Goal: Task Accomplishment & Management: Use online tool/utility

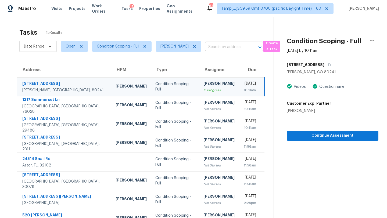
scroll to position [20, 0]
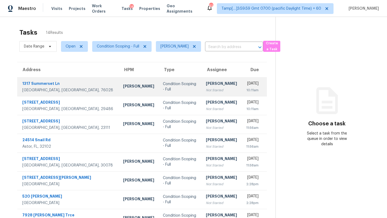
click at [208, 89] on td "Rajesh M Not Started" at bounding box center [221, 86] width 40 height 19
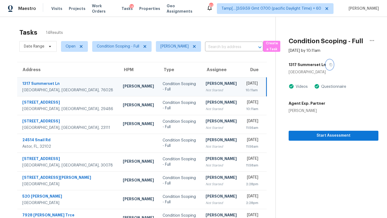
click at [326, 67] on button "button" at bounding box center [329, 65] width 7 height 10
click at [245, 86] on div "Wed, Sep 17th 2025" at bounding box center [251, 84] width 13 height 7
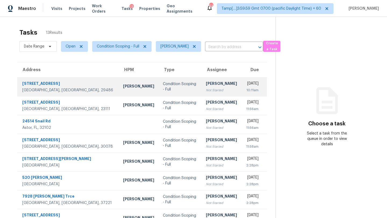
click at [207, 86] on td "[PERSON_NAME] Not Started" at bounding box center [221, 86] width 40 height 19
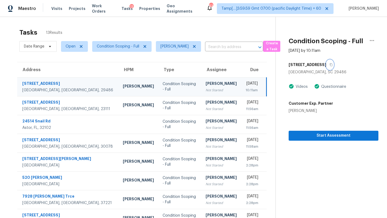
click at [330, 66] on icon "button" at bounding box center [331, 64] width 3 height 3
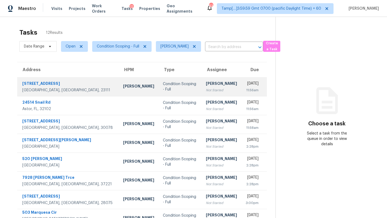
click at [206, 86] on div "[PERSON_NAME]" at bounding box center [221, 84] width 31 height 7
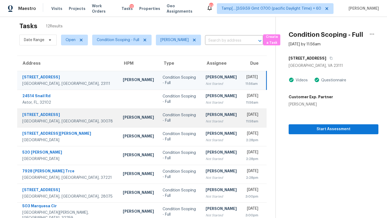
scroll to position [7, 0]
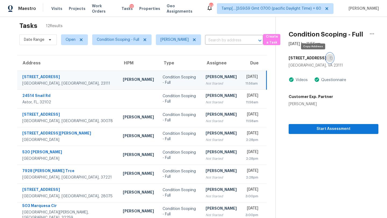
click at [329, 57] on icon "button" at bounding box center [330, 57] width 3 height 3
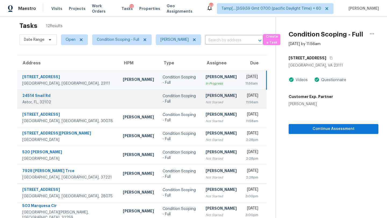
click at [241, 97] on td "Wed, Sep 17th 2025 11:56am" at bounding box center [254, 98] width 26 height 19
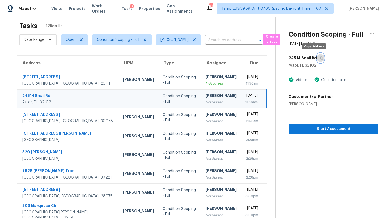
click at [317, 56] on button "button" at bounding box center [320, 58] width 7 height 10
click at [245, 100] on div "11:56am" at bounding box center [251, 102] width 13 height 5
click at [320, 57] on icon "button" at bounding box center [321, 57] width 3 height 3
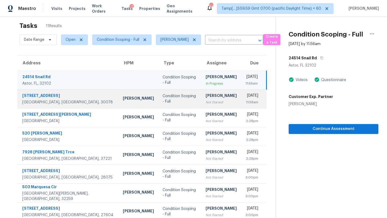
click at [205, 101] on div "Not Started" at bounding box center [220, 102] width 31 height 5
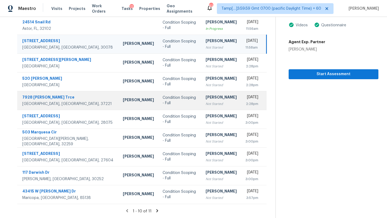
scroll to position [0, 0]
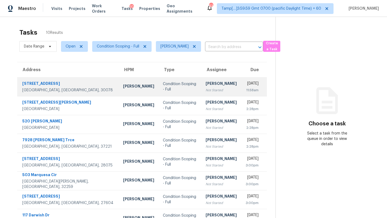
click at [205, 88] on div "Not Started" at bounding box center [220, 90] width 31 height 5
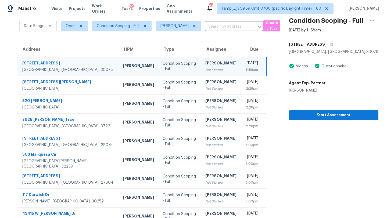
scroll to position [13, 0]
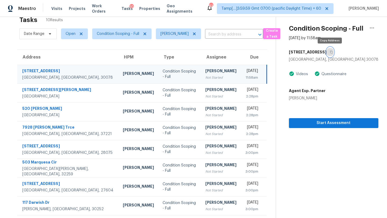
click at [330, 50] on button "button" at bounding box center [329, 52] width 7 height 10
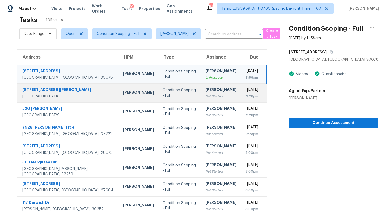
click at [205, 93] on div "[PERSON_NAME]" at bounding box center [220, 90] width 31 height 7
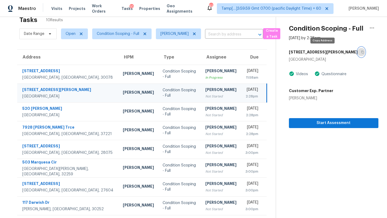
click at [357, 54] on button "button" at bounding box center [360, 52] width 7 height 10
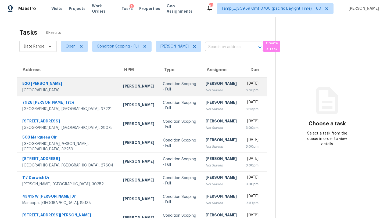
click at [208, 87] on td "Rajesh M Not Started" at bounding box center [221, 86] width 40 height 19
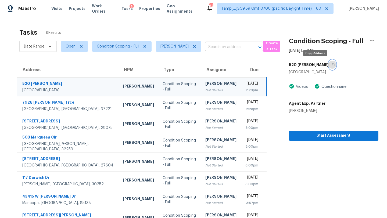
click at [332, 63] on icon "button" at bounding box center [333, 64] width 3 height 3
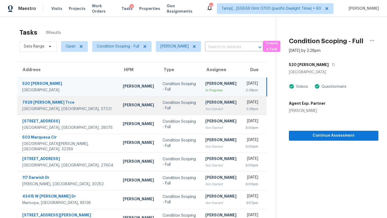
click at [182, 108] on td "Condition Scoping - Full" at bounding box center [179, 105] width 43 height 19
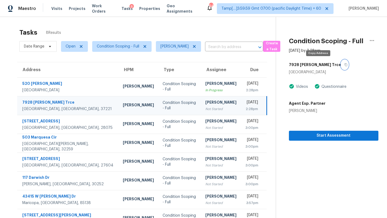
click at [344, 66] on icon "button" at bounding box center [345, 64] width 3 height 3
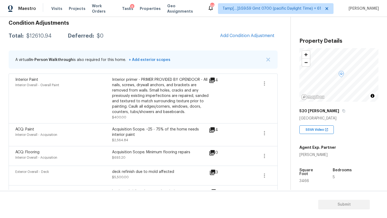
scroll to position [50, 0]
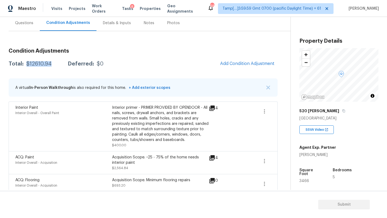
drag, startPoint x: 25, startPoint y: 64, endPoint x: 50, endPoint y: 65, distance: 25.3
click at [50, 65] on div "$12610.94" at bounding box center [38, 63] width 25 height 5
copy div "$12610.94"
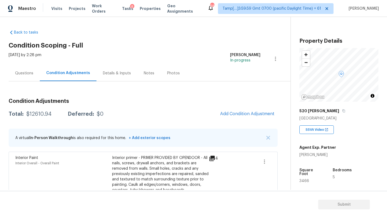
click at [20, 79] on div "Questions" at bounding box center [24, 73] width 31 height 16
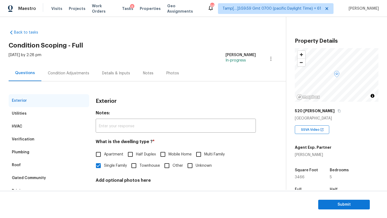
click at [43, 137] on div "Verification" at bounding box center [49, 139] width 81 height 13
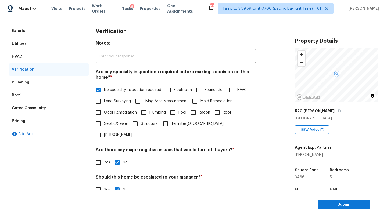
scroll to position [77, 0]
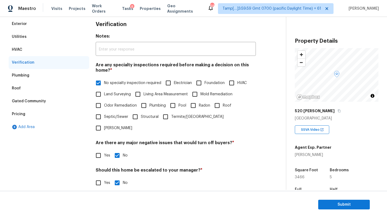
click at [36, 115] on div "Pricing" at bounding box center [49, 114] width 81 height 13
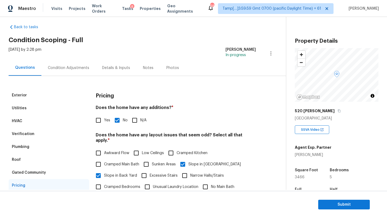
click at [41, 136] on div "Verification" at bounding box center [49, 134] width 81 height 13
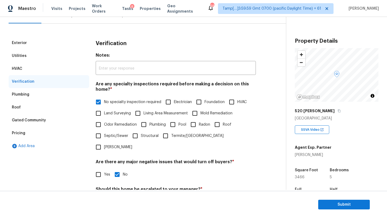
scroll to position [0, 0]
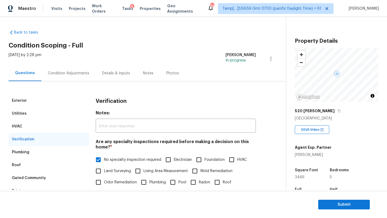
click at [61, 73] on div "Condition Adjustments" at bounding box center [68, 73] width 41 height 5
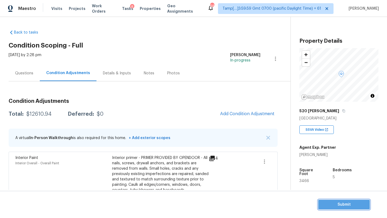
click at [320, 206] on button "Submit" at bounding box center [344, 205] width 52 height 10
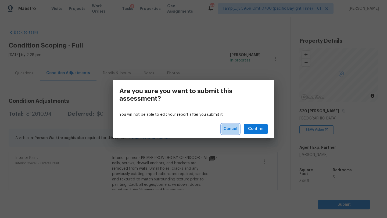
click at [236, 132] on span "Cancel" at bounding box center [230, 129] width 14 height 7
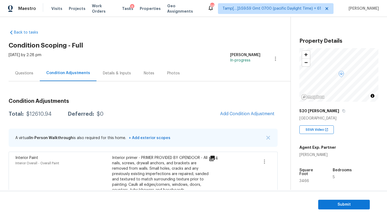
click at [27, 72] on div "Questions" at bounding box center [24, 73] width 18 height 5
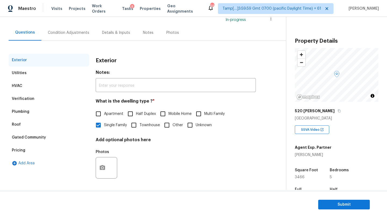
click at [26, 98] on div "Verification" at bounding box center [23, 98] width 23 height 5
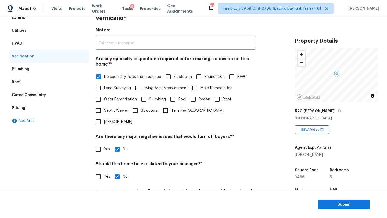
scroll to position [82, 0]
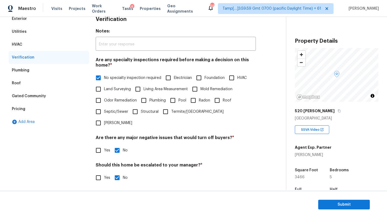
click at [29, 103] on div "Pricing" at bounding box center [49, 109] width 81 height 13
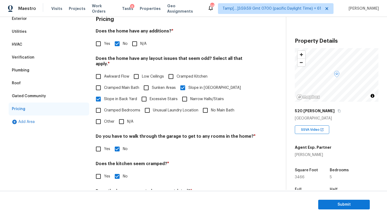
scroll to position [104, 0]
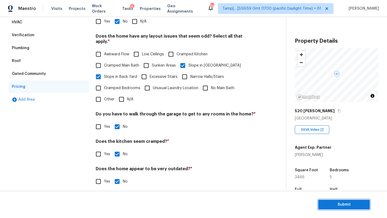
click at [338, 206] on span "Submit" at bounding box center [343, 204] width 43 height 7
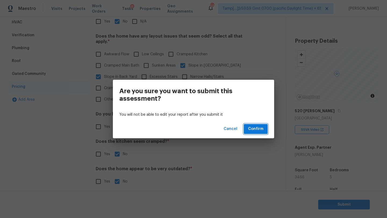
click at [258, 131] on span "Confirm" at bounding box center [255, 129] width 15 height 7
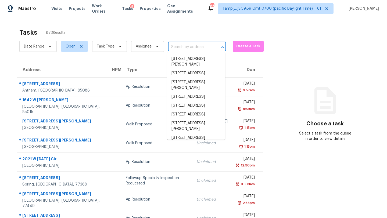
click at [195, 50] on input "text" at bounding box center [189, 47] width 43 height 8
paste input "7928 Boone Trce, Nashville, TN 37221"
type input "7928 Boone Trce, Nashville, TN 37221"
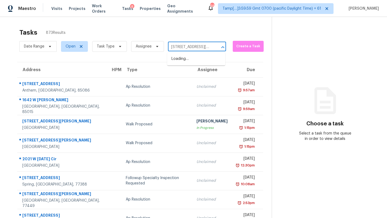
scroll to position [0, 25]
click at [196, 65] on li "7928 Boone Trce, Nashville, TN 37221" at bounding box center [196, 62] width 58 height 14
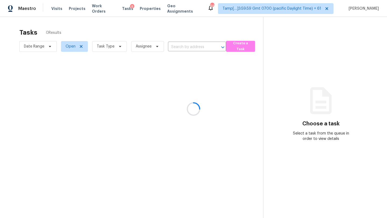
type input "7928 Boone Trce, Nashville, TN 37221"
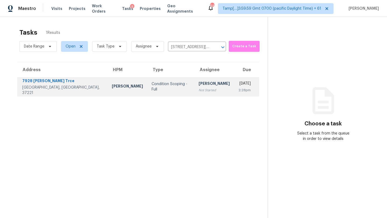
click at [198, 91] on div "Not Started" at bounding box center [213, 90] width 31 height 5
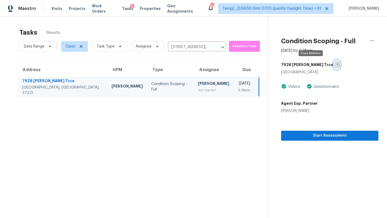
click at [333, 62] on button "button" at bounding box center [336, 65] width 7 height 10
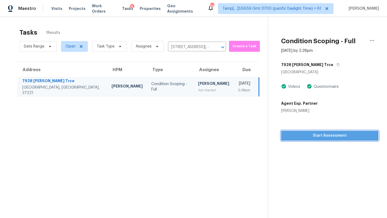
click at [306, 138] on span "Start Assessment" at bounding box center [329, 135] width 89 height 7
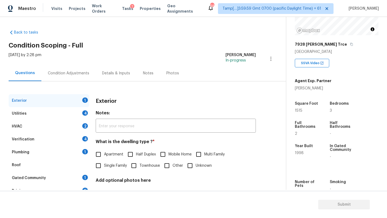
scroll to position [70, 0]
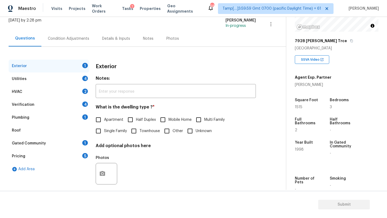
click at [31, 148] on div "Gated Community 1" at bounding box center [49, 143] width 81 height 13
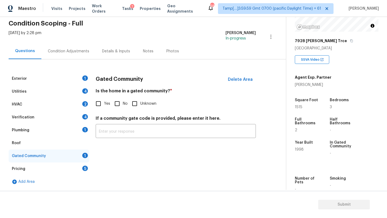
scroll to position [22, 0]
click at [116, 105] on input "No" at bounding box center [116, 103] width 11 height 11
checkbox input "true"
click at [48, 141] on div "Roof" at bounding box center [49, 143] width 81 height 13
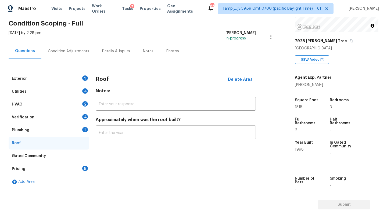
click at [96, 137] on input "text" at bounding box center [176, 133] width 160 height 13
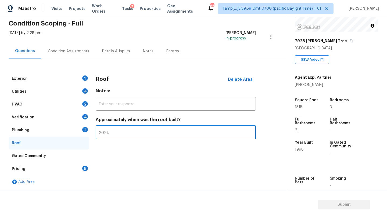
type input "2024"
click at [39, 132] on div "Plumbing 1" at bounding box center [49, 130] width 81 height 13
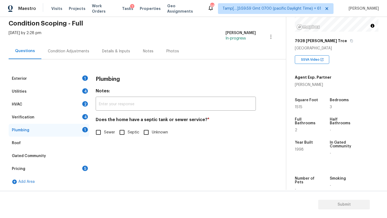
click at [100, 132] on input "Sewer" at bounding box center [98, 132] width 11 height 11
checkbox input "true"
click at [47, 116] on div "Verification 4" at bounding box center [49, 117] width 81 height 13
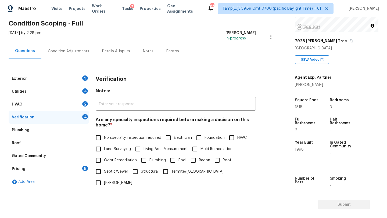
click at [106, 140] on span "No specialty inspection required" at bounding box center [132, 138] width 57 height 6
click at [104, 140] on input "No specialty inspection required" at bounding box center [98, 137] width 11 height 11
checkbox input "true"
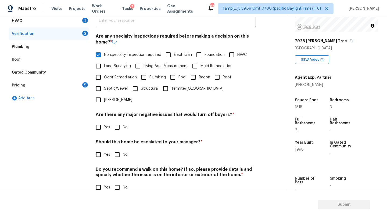
scroll to position [105, 0]
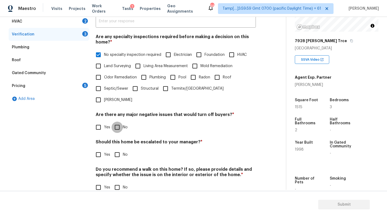
click at [119, 122] on input "No" at bounding box center [116, 127] width 11 height 11
checkbox input "true"
click at [119, 149] on input "No" at bounding box center [116, 154] width 11 height 11
checkbox input "true"
click at [119, 182] on input "No" at bounding box center [116, 187] width 11 height 11
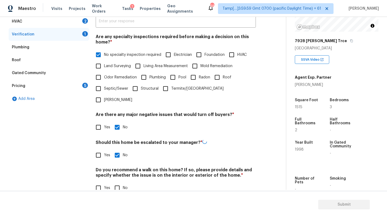
checkbox input "true"
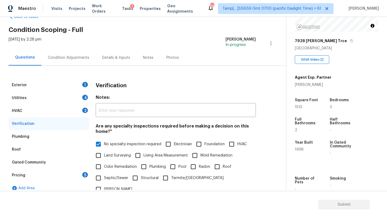
click at [38, 114] on div "HVAC 2" at bounding box center [49, 110] width 81 height 13
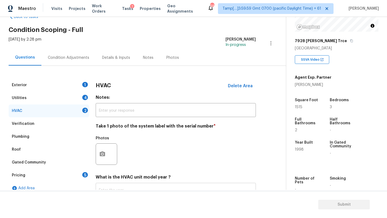
click at [120, 186] on input "text" at bounding box center [176, 190] width 160 height 13
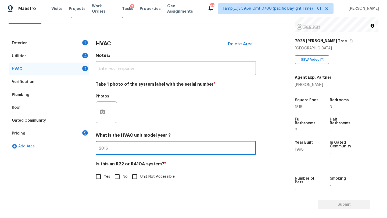
scroll to position [58, 0]
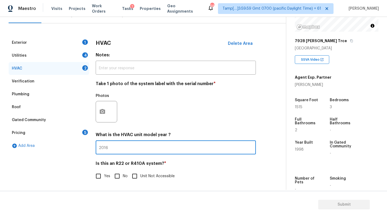
type input "2016"
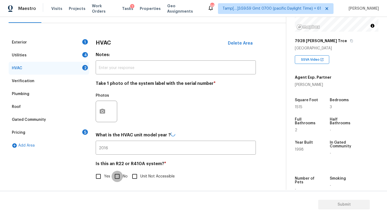
click at [117, 174] on input "No" at bounding box center [116, 176] width 11 height 11
checkbox input "true"
click at [34, 60] on div "Utilities 4" at bounding box center [49, 55] width 81 height 13
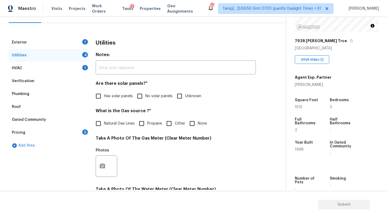
click at [144, 92] on input "No solar panels" at bounding box center [139, 95] width 11 height 11
checkbox input "true"
click at [118, 125] on span "Natural Gas Lines" at bounding box center [119, 124] width 31 height 6
click at [104, 125] on input "Natural Gas Lines" at bounding box center [98, 123] width 11 height 11
checkbox input "true"
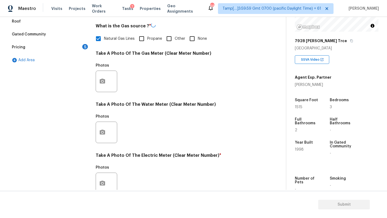
scroll to position [186, 0]
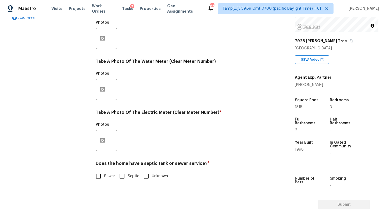
click at [100, 181] on input "Sewer" at bounding box center [98, 176] width 11 height 11
checkbox input "true"
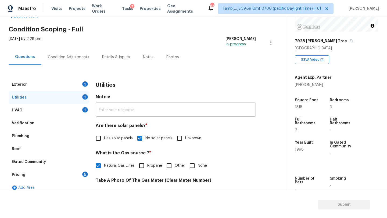
scroll to position [0, 0]
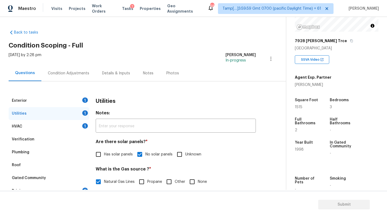
click at [64, 95] on div "Exterior 1" at bounding box center [49, 100] width 81 height 13
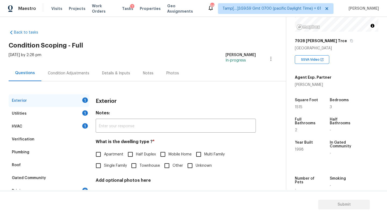
click at [116, 161] on label "Single Family" at bounding box center [110, 165] width 34 height 11
click at [104, 161] on input "Single Family" at bounding box center [98, 165] width 11 height 11
click at [114, 165] on span "Single Family" at bounding box center [115, 167] width 23 height 6
click at [104, 165] on input "Single Family" at bounding box center [98, 166] width 11 height 11
click at [99, 166] on input "Single Family" at bounding box center [98, 166] width 11 height 11
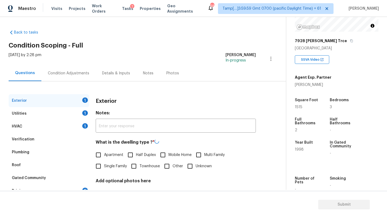
checkbox input "true"
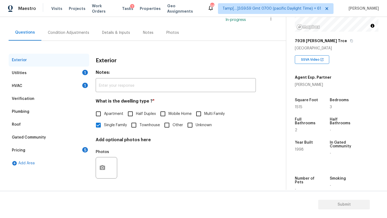
click at [79, 153] on div "Pricing 5" at bounding box center [49, 150] width 81 height 13
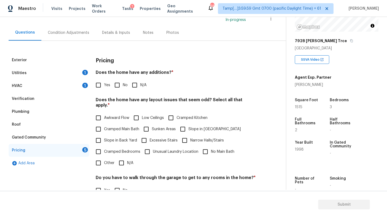
click at [115, 79] on div "Does the home have any additions? * Yes No N/A" at bounding box center [176, 80] width 160 height 21
click at [115, 92] on div "Pricing Does the home have any additions? * Yes No N/A Does the home have any l…" at bounding box center [176, 156] width 160 height 204
click at [115, 87] on input "No" at bounding box center [116, 84] width 11 height 11
checkbox input "true"
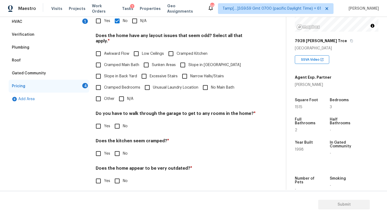
scroll to position [104, 0]
click at [119, 94] on input "N/A" at bounding box center [121, 99] width 11 height 11
checkbox input "true"
click at [119, 122] on input "No" at bounding box center [116, 126] width 11 height 11
checkbox input "true"
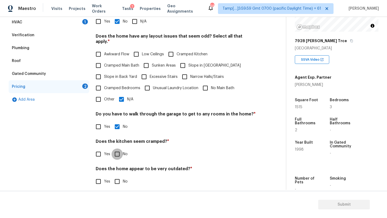
click at [119, 151] on input "No" at bounding box center [116, 153] width 11 height 11
checkbox input "true"
click at [119, 176] on input "No" at bounding box center [116, 181] width 11 height 11
checkbox input "true"
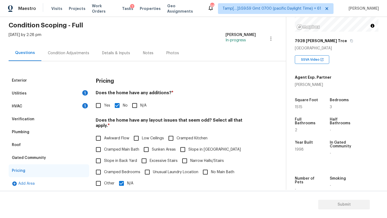
scroll to position [0, 0]
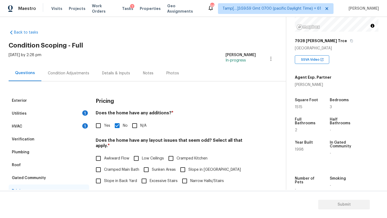
click at [60, 75] on div "Condition Adjustments" at bounding box center [68, 73] width 41 height 5
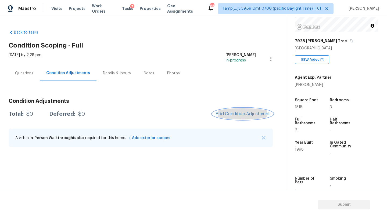
click at [259, 118] on button "Add Condition Adjustment" at bounding box center [242, 113] width 61 height 11
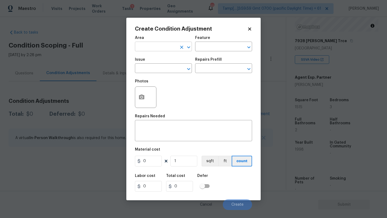
click at [154, 49] on input "text" at bounding box center [156, 47] width 42 height 8
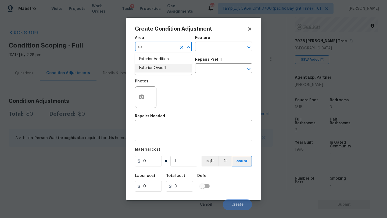
click at [157, 68] on li "Exterior Overall" at bounding box center [163, 68] width 57 height 9
type input "Exterior Overall"
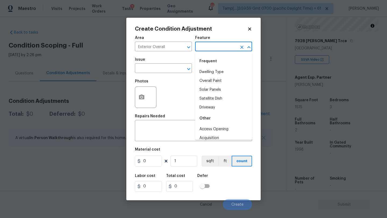
click at [209, 49] on input "text" at bounding box center [216, 47] width 42 height 8
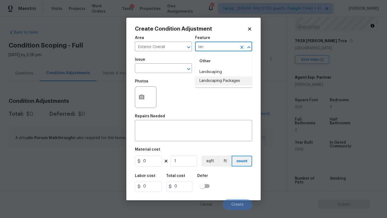
click at [220, 85] on li "Landscaping Packages" at bounding box center [223, 81] width 57 height 9
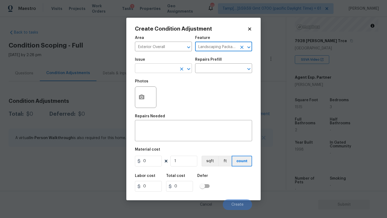
type input "Landscaping Packages"
click at [158, 67] on input "text" at bounding box center [156, 69] width 42 height 8
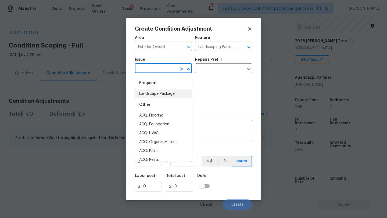
click at [158, 99] on div "Other" at bounding box center [163, 104] width 57 height 13
click at [169, 97] on li "Landscape Package" at bounding box center [163, 93] width 57 height 9
type input "Landscape Package"
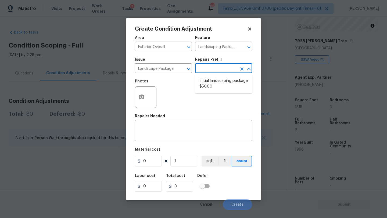
click at [216, 68] on input "text" at bounding box center [216, 69] width 42 height 8
click at [215, 84] on li "Initial landscaping package $50.00" at bounding box center [223, 84] width 57 height 14
type input "Home Readiness Packages"
type textarea "Mowing of grass up to 6" in height. Mow, edge along driveways & sidewalks, trim…"
type input "50"
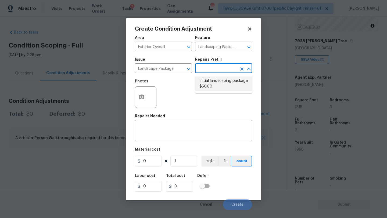
type input "50"
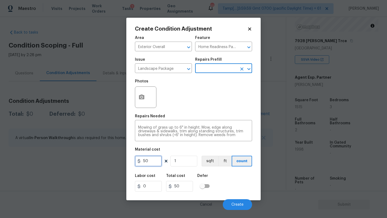
click at [145, 162] on input "50" at bounding box center [148, 161] width 27 height 11
type input "300"
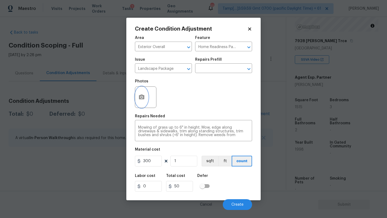
type input "300"
click at [143, 101] on button "button" at bounding box center [141, 97] width 13 height 21
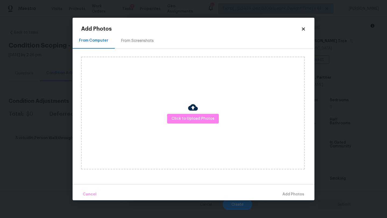
click at [142, 44] on div "From Screenshots" at bounding box center [137, 41] width 45 height 16
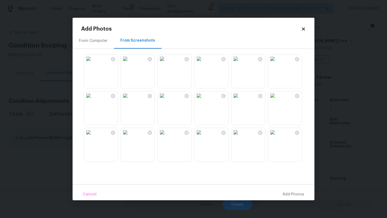
click at [129, 63] on img at bounding box center [125, 59] width 9 height 9
click at [93, 63] on img at bounding box center [88, 59] width 9 height 9
click at [93, 100] on img at bounding box center [88, 95] width 9 height 9
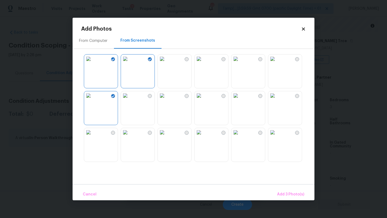
click at [164, 63] on img at bounding box center [162, 59] width 9 height 9
click at [166, 100] on img at bounding box center [162, 95] width 9 height 9
click at [277, 194] on button "Add 5 Photo(s)" at bounding box center [290, 195] width 31 height 12
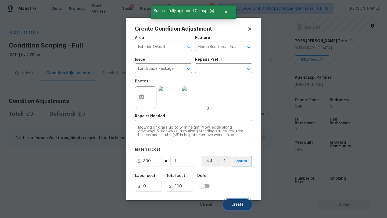
click at [232, 203] on span "Create" at bounding box center [237, 205] width 12 height 4
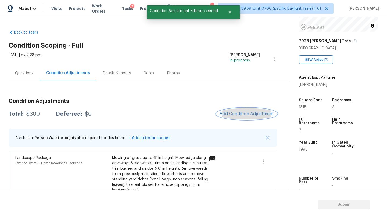
click at [248, 113] on span "Add Condition Adjustment" at bounding box center [246, 113] width 54 height 5
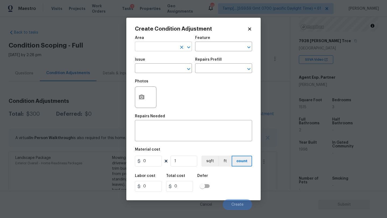
click at [150, 49] on input "text" at bounding box center [156, 47] width 42 height 8
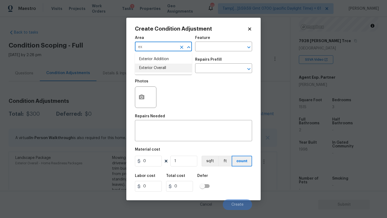
click at [158, 70] on li "Exterior Overall" at bounding box center [163, 68] width 57 height 9
type input "Exterior Overall"
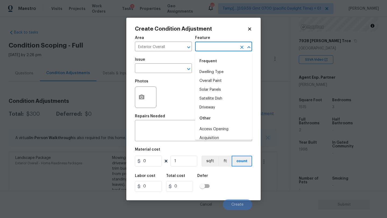
click at [210, 45] on input "text" at bounding box center [216, 47] width 42 height 8
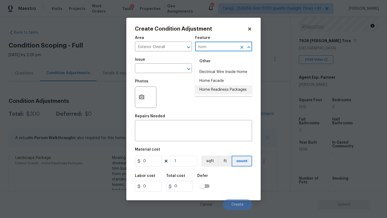
click at [215, 88] on li "Home Readiness Packages" at bounding box center [223, 89] width 57 height 9
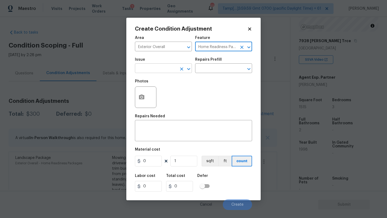
type input "Home Readiness Packages"
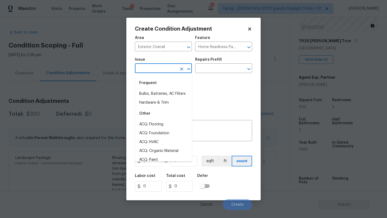
click at [156, 68] on input "text" at bounding box center [156, 69] width 42 height 8
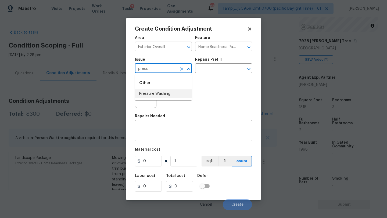
click at [157, 96] on li "Pressure Washing" at bounding box center [163, 93] width 57 height 9
type input "Pressure Washing"
click at [157, 126] on textarea at bounding box center [193, 131] width 111 height 11
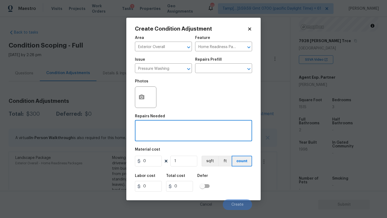
click at [163, 134] on textarea at bounding box center [193, 131] width 111 height 11
paste textarea "Pressure wash home, driveway, walkways/sidewalks and patio. Must use a surface …"
type textarea "Pressure wash home, driveway, walkways/sidewalks and patio. Must use a surface …"
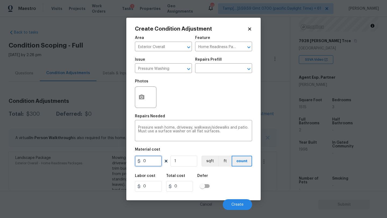
click at [148, 159] on input "0" at bounding box center [148, 161] width 27 height 11
type input "400"
click at [241, 202] on button "Create" at bounding box center [237, 204] width 29 height 11
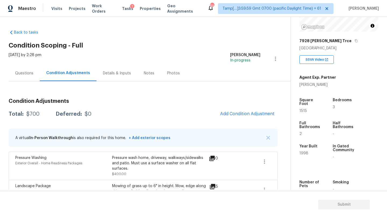
click at [25, 71] on div "Questions" at bounding box center [24, 73] width 18 height 5
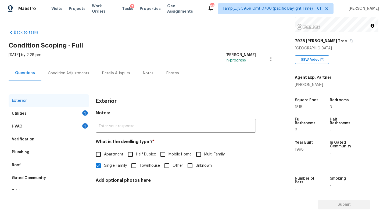
scroll to position [41, 0]
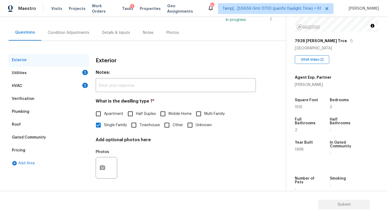
click at [24, 145] on div "Pricing" at bounding box center [49, 150] width 81 height 13
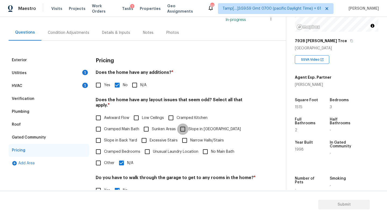
click at [184, 124] on input "Slope in [GEOGRAPHIC_DATA]" at bounding box center [182, 129] width 11 height 11
checkbox input "true"
click at [128, 160] on span "N/A" at bounding box center [130, 163] width 6 height 6
click at [127, 159] on input "N/A" at bounding box center [121, 162] width 11 height 11
checkbox input "false"
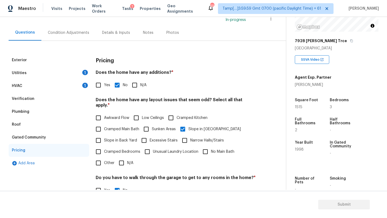
click at [60, 37] on div "Condition Adjustments" at bounding box center [68, 33] width 54 height 16
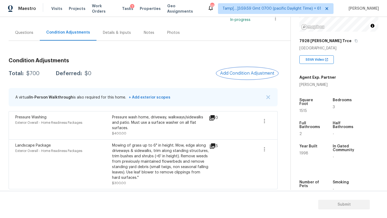
click at [254, 75] on span "Add Condition Adjustment" at bounding box center [247, 73] width 54 height 5
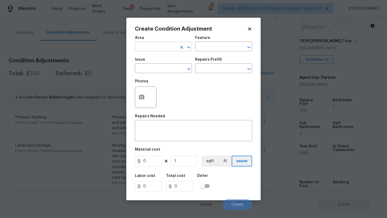
click at [164, 49] on input "text" at bounding box center [156, 47] width 42 height 8
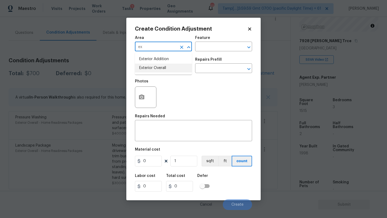
click at [163, 68] on li "Exterior Overall" at bounding box center [163, 68] width 57 height 9
type input "Exterior Overall"
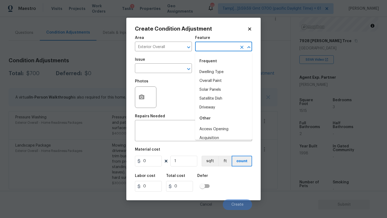
click at [213, 50] on input "text" at bounding box center [216, 47] width 42 height 8
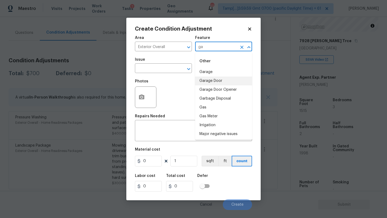
click at [212, 84] on li "Garage Door" at bounding box center [223, 81] width 57 height 9
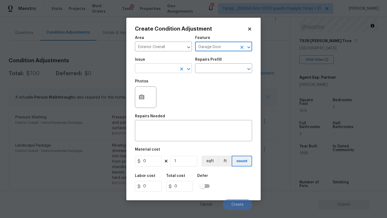
type input "Garage Door"
click at [167, 69] on input "text" at bounding box center [156, 69] width 42 height 8
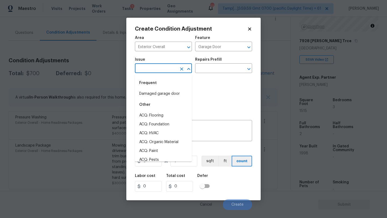
type input "a"
click at [172, 98] on li "Damaged garage door" at bounding box center [163, 93] width 57 height 9
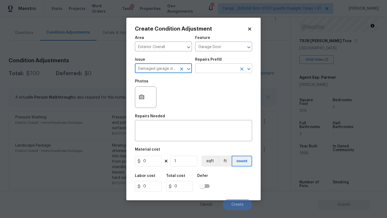
type input "Damaged garage door"
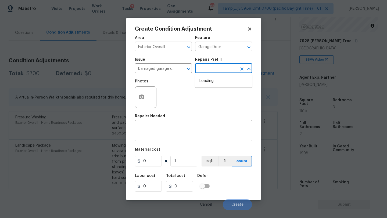
click at [224, 65] on input "text" at bounding box center [216, 69] width 42 height 8
click at [182, 66] on icon "Clear" at bounding box center [181, 68] width 5 height 5
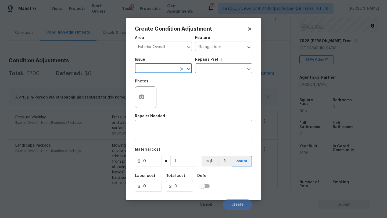
click at [163, 67] on input "text" at bounding box center [156, 69] width 42 height 8
drag, startPoint x: 162, startPoint y: 114, endPoint x: 165, endPoint y: 113, distance: 3.4
click at [162, 114] on li "Exterior Garage Door" at bounding box center [163, 115] width 57 height 9
type input "Exterior Garage Door"
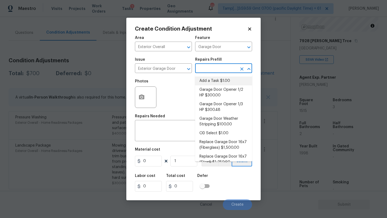
click at [212, 71] on input "text" at bounding box center [216, 69] width 42 height 8
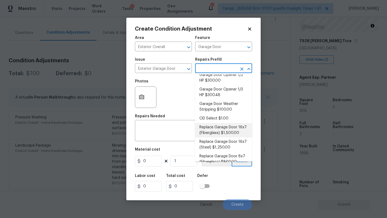
scroll to position [32, 0]
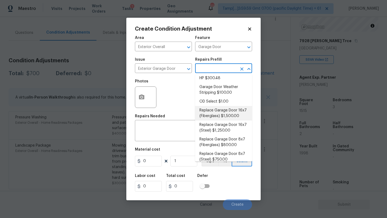
click at [220, 112] on li "Replace Garage Door 16x7 (Fiberglass) $1,500.00" at bounding box center [223, 113] width 57 height 14
type input "Interior Door"
type textarea "Remove the existing garage door and ALL of the existing hardware. Install new h…"
type input "1500"
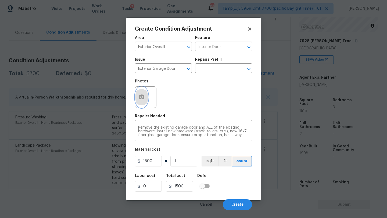
click at [142, 100] on icon "button" at bounding box center [141, 97] width 6 height 6
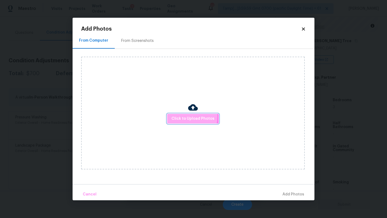
click at [187, 116] on span "Click to Upload Photos" at bounding box center [192, 118] width 43 height 7
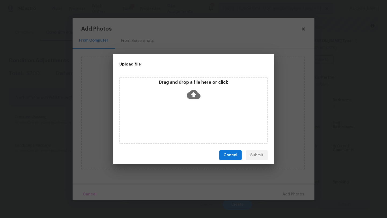
click at [191, 103] on div "Drag and drop a file here or click" at bounding box center [193, 110] width 148 height 67
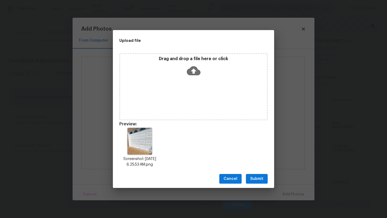
click at [256, 178] on span "Submit" at bounding box center [256, 179] width 13 height 7
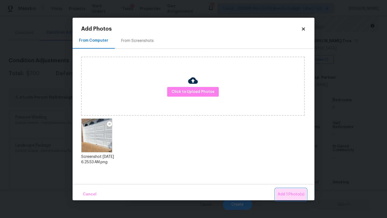
click at [290, 193] on span "Add 1 Photo(s)" at bounding box center [290, 194] width 27 height 7
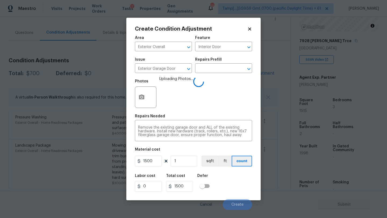
click at [237, 180] on div "Labor cost 0 Total cost 1500 Defer" at bounding box center [193, 183] width 117 height 24
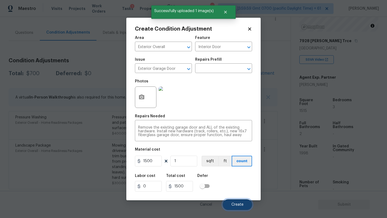
click at [231, 204] on span "Create" at bounding box center [237, 205] width 12 height 4
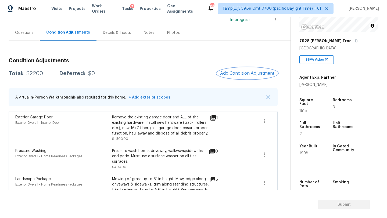
click at [224, 72] on span "Add Condition Adjustment" at bounding box center [247, 73] width 54 height 5
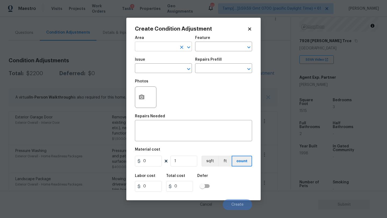
click at [149, 49] on input "text" at bounding box center [156, 47] width 42 height 8
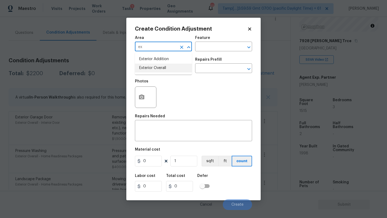
click at [151, 68] on li "Exterior Overall" at bounding box center [163, 68] width 57 height 9
type input "Exterior Overall"
click at [205, 49] on input "text" at bounding box center [216, 47] width 42 height 8
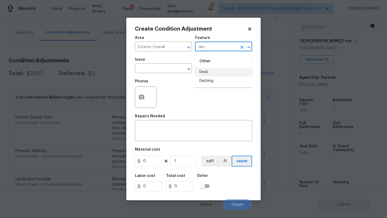
click at [208, 72] on li "Deck" at bounding box center [223, 72] width 57 height 9
type input "Deck"
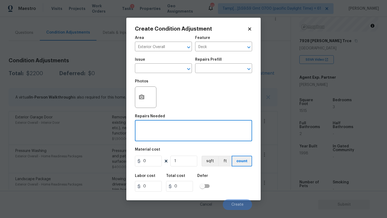
click at [176, 135] on textarea at bounding box center [193, 131] width 111 height 11
type textarea "deck repainting"
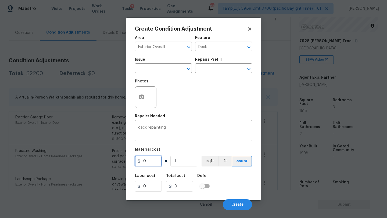
click at [148, 162] on input "0" at bounding box center [148, 161] width 27 height 11
type input "800"
click at [137, 95] on button "button" at bounding box center [141, 97] width 13 height 21
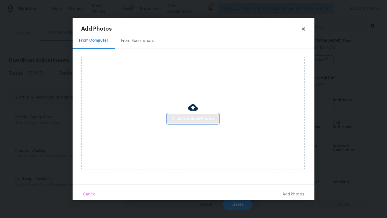
click at [176, 118] on span "Click to Upload Photos" at bounding box center [192, 118] width 43 height 7
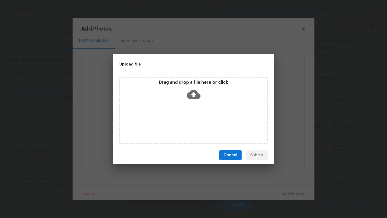
click at [184, 104] on div "Drag and drop a file here or click" at bounding box center [193, 110] width 148 height 67
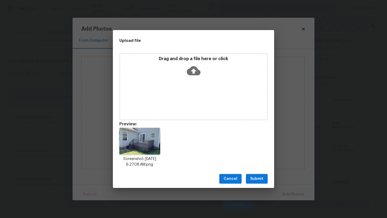
click at [256, 176] on span "Submit" at bounding box center [256, 179] width 13 height 7
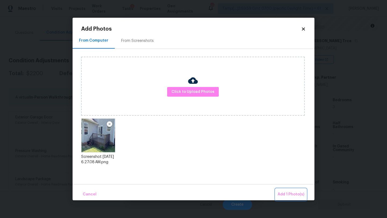
click at [286, 191] on span "Add 1 Photo(s)" at bounding box center [290, 194] width 27 height 7
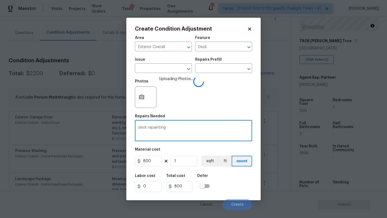
click at [173, 129] on textarea "deck repainting" at bounding box center [193, 131] width 111 height 11
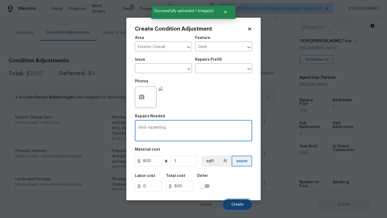
click at [232, 201] on button "Create" at bounding box center [237, 204] width 29 height 11
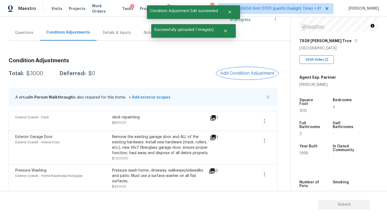
click at [241, 70] on button "Add Condition Adjustment" at bounding box center [247, 73] width 61 height 11
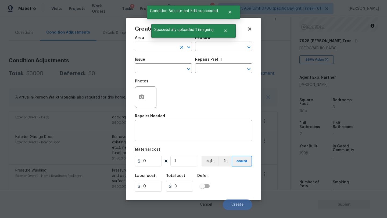
click at [146, 49] on input "text" at bounding box center [156, 47] width 42 height 8
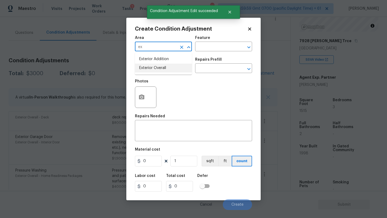
drag, startPoint x: 148, startPoint y: 63, endPoint x: 148, endPoint y: 65, distance: 2.7
click at [148, 65] on ul "Exterior Addition Exterior Overall" at bounding box center [163, 64] width 57 height 22
click at [148, 65] on li "Exterior Overall" at bounding box center [163, 68] width 57 height 9
type input "Exterior Overall"
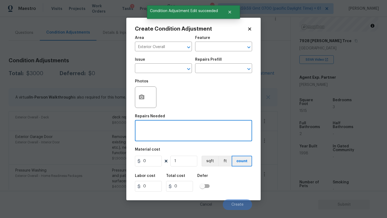
click at [148, 131] on textarea at bounding box center [193, 131] width 111 height 11
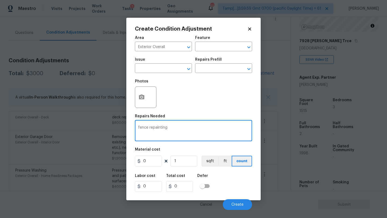
type textarea "fence repainting"
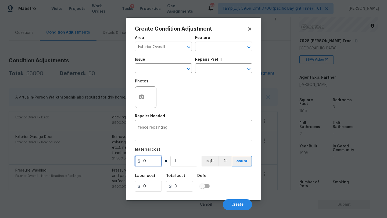
click at [145, 159] on input "0" at bounding box center [148, 161] width 27 height 11
type input "800"
click at [138, 83] on h5 "Photos" at bounding box center [141, 81] width 13 height 4
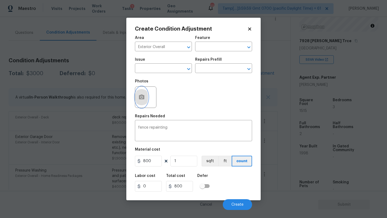
click at [145, 93] on button "button" at bounding box center [141, 97] width 13 height 21
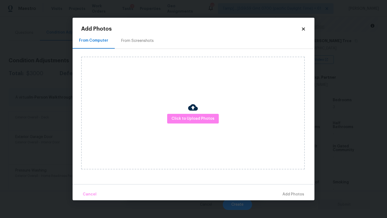
click at [183, 125] on div "Click to Upload Photos" at bounding box center [192, 113] width 223 height 113
click at [185, 117] on span "Click to Upload Photos" at bounding box center [192, 118] width 43 height 7
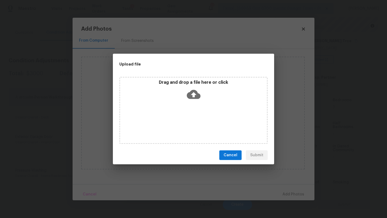
click at [189, 114] on div "Drag and drop a file here or click" at bounding box center [193, 110] width 148 height 67
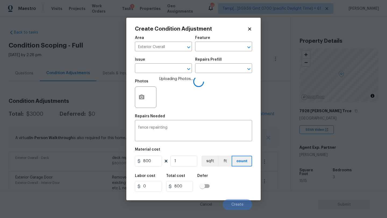
scroll to position [70, 0]
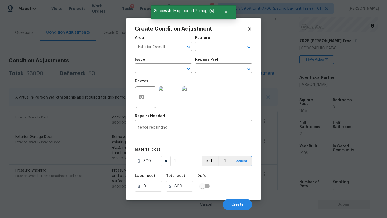
click at [226, 182] on div "Labor cost 0 Total cost 800 Defer" at bounding box center [193, 183] width 117 height 24
click at [234, 202] on button "Create" at bounding box center [237, 204] width 29 height 11
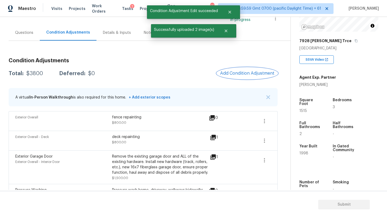
click at [246, 73] on span "Add Condition Adjustment" at bounding box center [247, 73] width 54 height 5
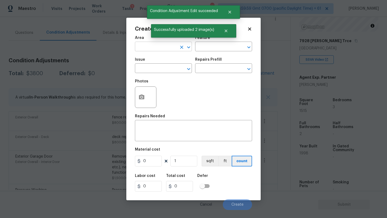
click at [145, 45] on input "text" at bounding box center [156, 47] width 42 height 8
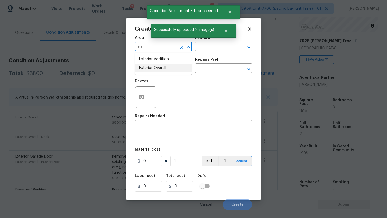
click at [148, 68] on li "Exterior Overall" at bounding box center [163, 68] width 57 height 9
type input "Exterior Overall"
click at [154, 125] on div "x ​" at bounding box center [193, 131] width 117 height 20
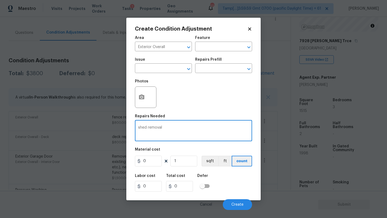
type textarea "shed removal"
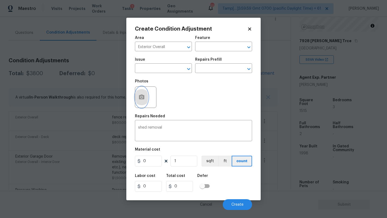
click at [142, 100] on icon "button" at bounding box center [141, 97] width 6 height 6
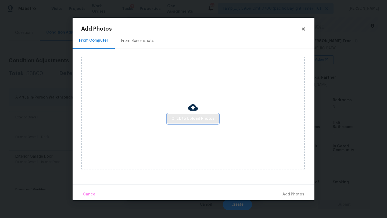
click at [173, 119] on span "Click to Upload Photos" at bounding box center [192, 118] width 43 height 7
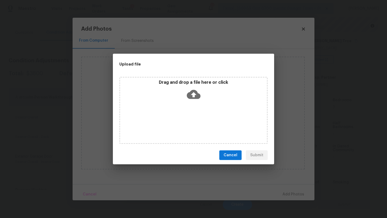
click at [184, 109] on div "Drag and drop a file here or click" at bounding box center [193, 110] width 148 height 67
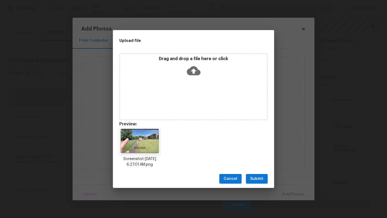
click at [260, 179] on span "Submit" at bounding box center [256, 179] width 13 height 7
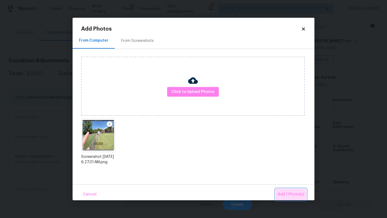
click at [284, 195] on span "Add 1 Photo(s)" at bounding box center [290, 194] width 27 height 7
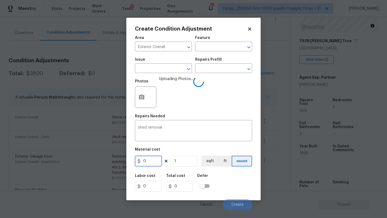
click at [146, 163] on input "0" at bounding box center [148, 161] width 27 height 11
type input "750"
click at [238, 181] on div "Labor cost 0 Total cost 750 Defer" at bounding box center [193, 183] width 117 height 24
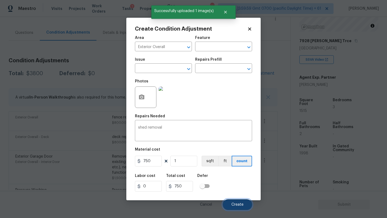
click at [233, 206] on span "Create" at bounding box center [237, 205] width 12 height 4
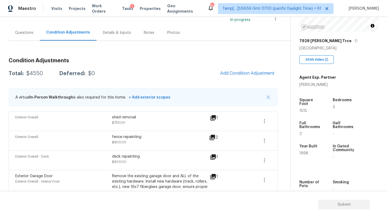
click at [190, 160] on div "deck repainting $800.00" at bounding box center [160, 160] width 97 height 13
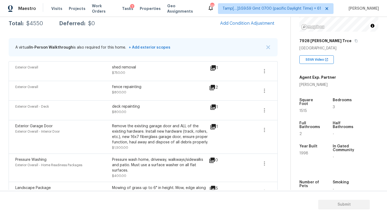
scroll to position [57, 0]
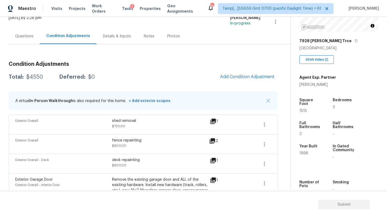
click at [19, 36] on div "Questions" at bounding box center [24, 36] width 18 height 5
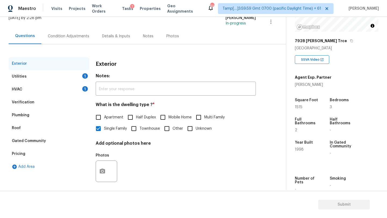
scroll to position [37, 0]
click at [22, 92] on div "HVAC 1" at bounding box center [49, 89] width 81 height 13
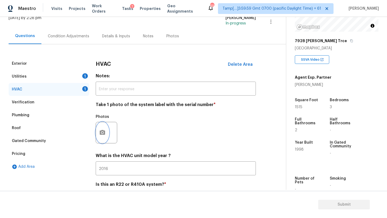
click at [102, 135] on icon "button" at bounding box center [102, 132] width 6 height 6
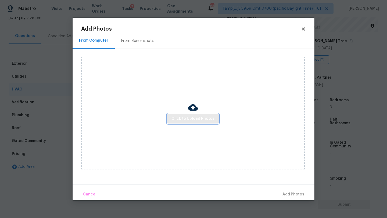
click at [176, 114] on button "Click to Upload Photos" at bounding box center [193, 119] width 52 height 10
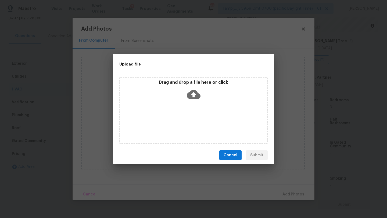
click at [196, 101] on div "Drag and drop a file here or click" at bounding box center [193, 91] width 147 height 23
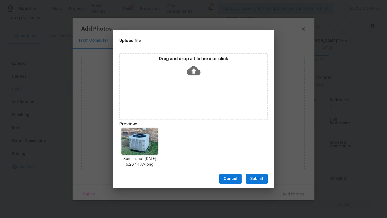
click at [259, 180] on span "Submit" at bounding box center [256, 179] width 13 height 7
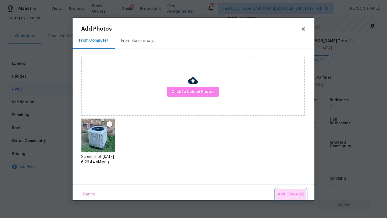
click at [280, 192] on span "Add 1 Photo(s)" at bounding box center [290, 194] width 27 height 7
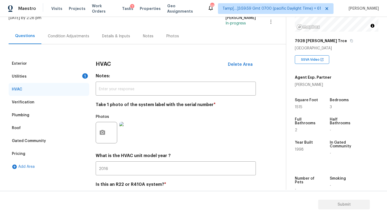
click at [71, 76] on div "Utilities 1" at bounding box center [49, 76] width 81 height 13
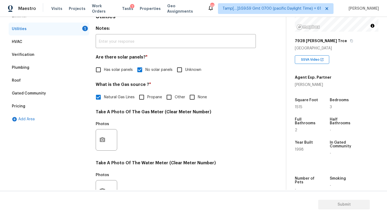
scroll to position [86, 0]
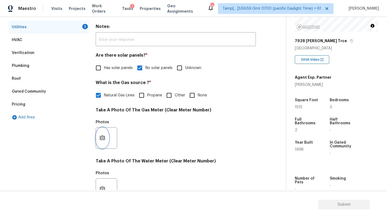
click at [101, 143] on button "button" at bounding box center [102, 138] width 13 height 21
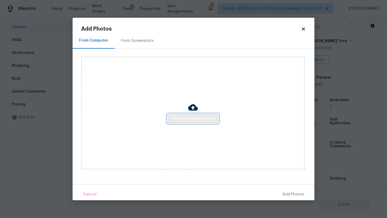
click at [189, 118] on span "Click to Upload Photos" at bounding box center [192, 118] width 43 height 7
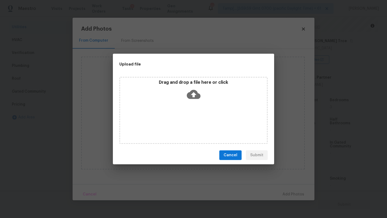
click at [189, 88] on icon at bounding box center [194, 95] width 14 height 14
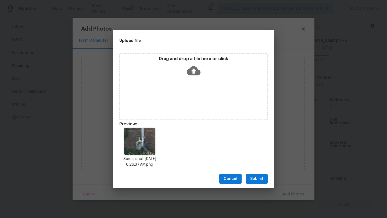
click at [266, 180] on button "Submit" at bounding box center [257, 179] width 22 height 10
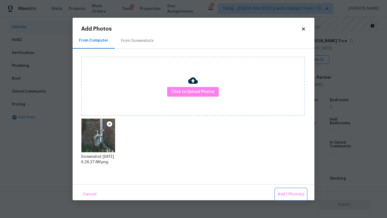
click at [287, 193] on span "Add 1 Photo(s)" at bounding box center [290, 194] width 27 height 7
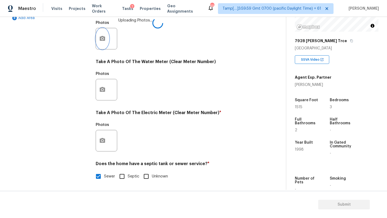
scroll to position [186, 0]
click at [103, 147] on button "button" at bounding box center [102, 140] width 13 height 21
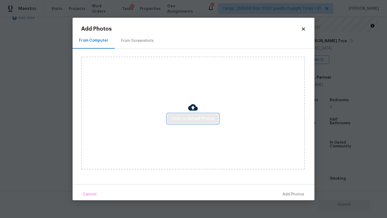
click at [173, 122] on span "Click to Upload Photos" at bounding box center [192, 118] width 43 height 7
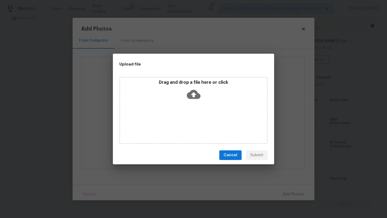
click at [186, 107] on div "Drag and drop a file here or click" at bounding box center [193, 110] width 148 height 67
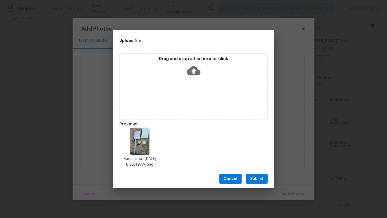
click at [260, 176] on span "Submit" at bounding box center [256, 179] width 13 height 7
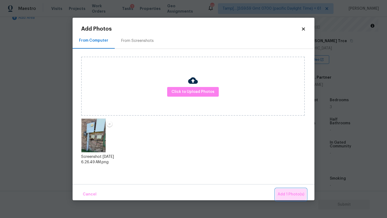
click at [282, 189] on button "Add 1 Photo(s)" at bounding box center [290, 195] width 31 height 12
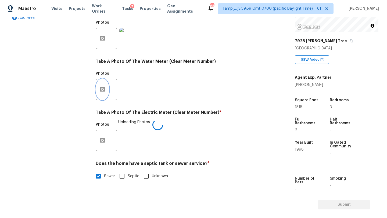
click at [101, 98] on button "button" at bounding box center [102, 89] width 13 height 21
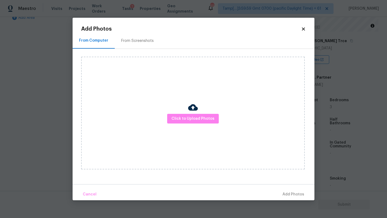
click at [135, 48] on div "From Screenshots" at bounding box center [137, 41] width 45 height 16
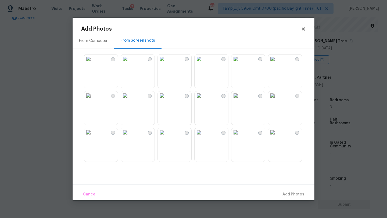
click at [93, 63] on img at bounding box center [88, 59] width 9 height 9
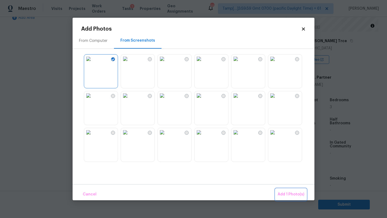
click at [296, 193] on span "Add 1 Photo(s)" at bounding box center [290, 194] width 27 height 7
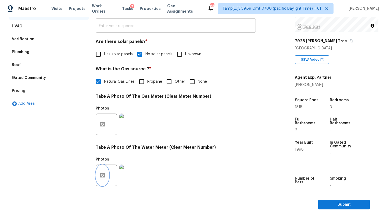
scroll to position [0, 0]
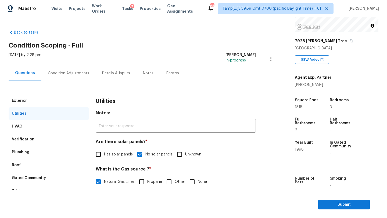
click at [73, 72] on div "Condition Adjustments" at bounding box center [68, 73] width 41 height 5
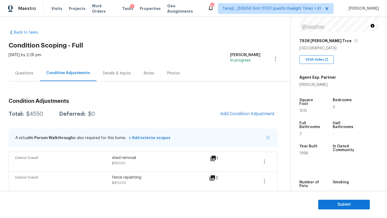
click at [235, 100] on h3 "Condition Adjustments" at bounding box center [143, 101] width 269 height 5
click at [235, 113] on span "Add Condition Adjustment" at bounding box center [247, 113] width 54 height 5
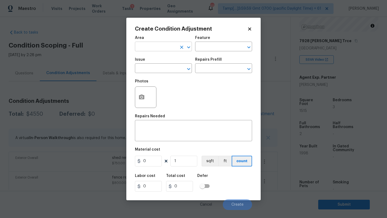
click at [158, 49] on input "text" at bounding box center [156, 47] width 42 height 8
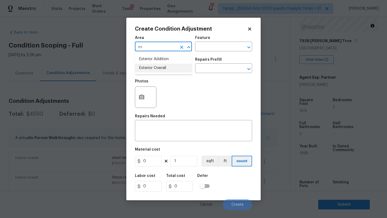
click at [165, 70] on li "Exterior Overall" at bounding box center [163, 68] width 57 height 9
type input "Exterior Overall"
click at [165, 131] on textarea at bounding box center [193, 131] width 111 height 11
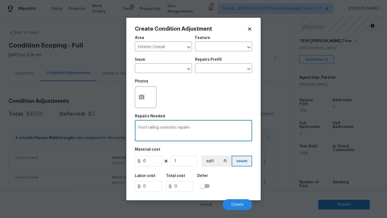
type textarea "front railing cosmetic repairs"
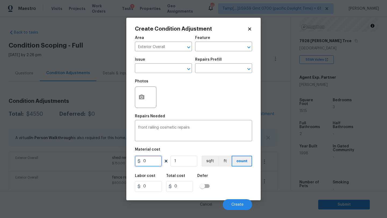
click at [157, 156] on input "0" at bounding box center [148, 161] width 27 height 11
type input "200"
click at [140, 102] on button "button" at bounding box center [141, 97] width 13 height 21
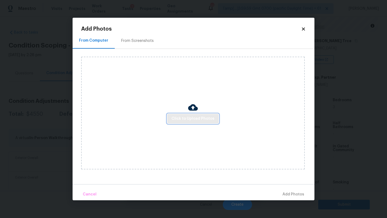
click at [178, 115] on button "Click to Upload Photos" at bounding box center [193, 119] width 52 height 10
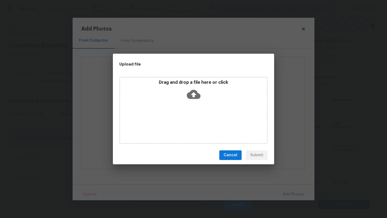
click at [195, 85] on div "Drag and drop a file here or click" at bounding box center [193, 91] width 147 height 23
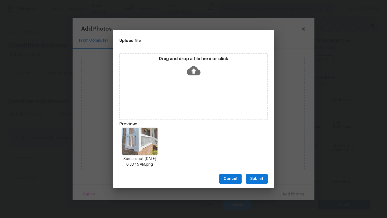
click at [253, 179] on span "Submit" at bounding box center [256, 179] width 13 height 7
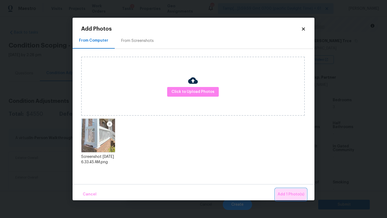
click at [281, 192] on span "Add 1 Photo(s)" at bounding box center [290, 194] width 27 height 7
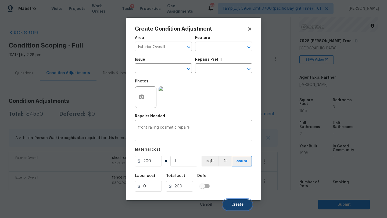
click at [241, 208] on button "Create" at bounding box center [237, 204] width 29 height 11
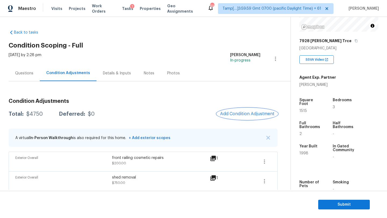
scroll to position [13, 0]
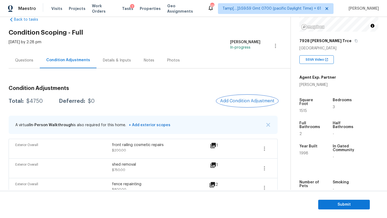
click at [243, 102] on span "Add Condition Adjustment" at bounding box center [247, 101] width 54 height 5
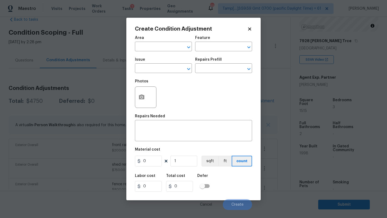
click at [152, 52] on span "Area ​" at bounding box center [163, 44] width 57 height 22
click at [156, 46] on input "text" at bounding box center [156, 47] width 42 height 8
click at [160, 67] on li "Interior Overall" at bounding box center [163, 68] width 57 height 9
type input "Interior Overall"
click at [217, 49] on input "text" at bounding box center [216, 47] width 42 height 8
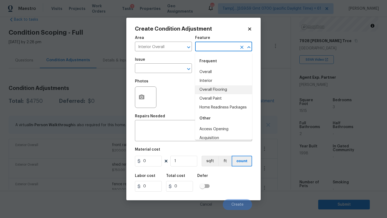
click at [213, 94] on li "Overall Flooring" at bounding box center [223, 89] width 57 height 9
type input "Overall Flooring"
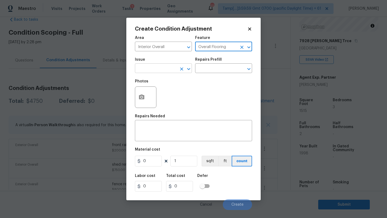
click at [156, 69] on input "text" at bounding box center [156, 69] width 42 height 8
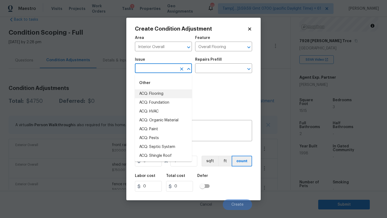
click at [157, 92] on li "ACQ: Flooring" at bounding box center [163, 93] width 57 height 9
type input "ACQ: Flooring"
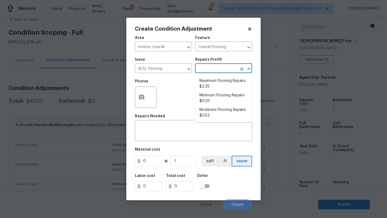
click at [209, 72] on input "text" at bounding box center [216, 69] width 42 height 8
click at [211, 98] on li "Minimum Flooring Repairs $0.20" at bounding box center [223, 98] width 57 height 14
type input "Acquisition"
type textarea "Acquisition Scope: Minimum flooring repairs"
type input "0.2"
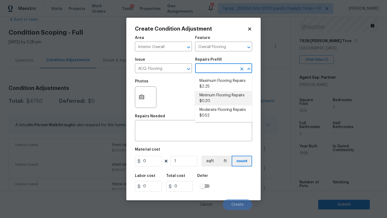
type input "0.2"
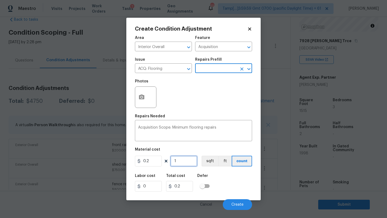
click at [188, 161] on input "1" at bounding box center [183, 161] width 27 height 11
type input "5"
type input "1"
type input "51"
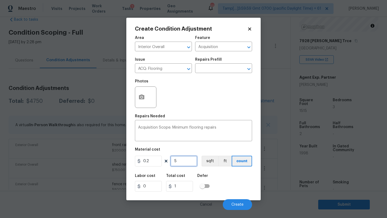
type input "10.2"
type input "515"
type input "103"
click at [176, 160] on input "515" at bounding box center [183, 161] width 27 height 11
click at [175, 161] on input "515" at bounding box center [183, 161] width 27 height 11
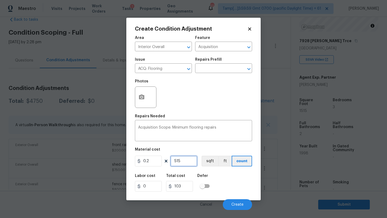
type input "1515"
type input "303"
type input "1515"
click at [205, 133] on textarea "Acquisition Scope: Minimum flooring repairs" at bounding box center [193, 131] width 111 height 11
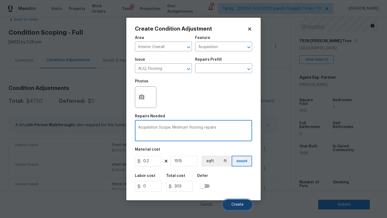
click at [234, 200] on button "Create" at bounding box center [237, 204] width 29 height 11
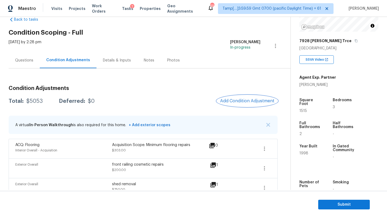
click at [257, 101] on span "Add Condition Adjustment" at bounding box center [247, 101] width 54 height 5
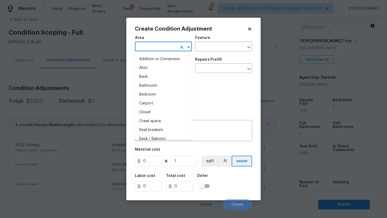
click at [166, 48] on input "text" at bounding box center [156, 47] width 42 height 8
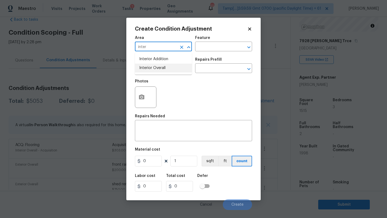
click at [169, 64] on li "Interior Overall" at bounding box center [163, 68] width 57 height 9
type input "Interior Overall"
click at [205, 47] on input "text" at bounding box center [216, 47] width 42 height 8
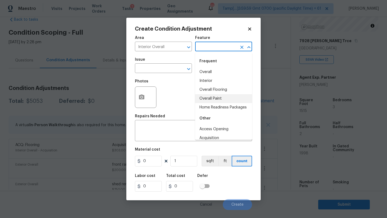
click at [206, 98] on li "Overall Paint" at bounding box center [223, 98] width 57 height 9
type input "Overall Paint"
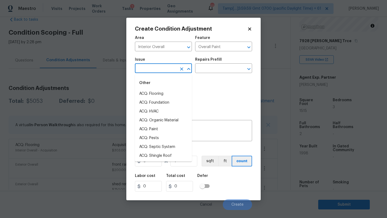
click at [162, 71] on input "text" at bounding box center [156, 69] width 42 height 8
click at [157, 130] on li "ACQ: Paint" at bounding box center [163, 129] width 57 height 9
type input "ACQ: Paint"
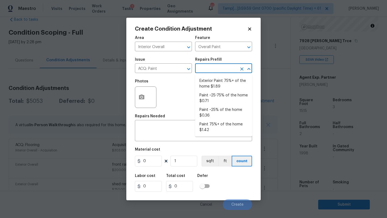
click at [212, 71] on input "text" at bounding box center [216, 69] width 42 height 8
click at [208, 123] on li "Paint 75%+ of the home $1.42" at bounding box center [223, 127] width 57 height 14
type input "Acquisition"
type textarea "Acquisition Scope: 75%+ of the home will likely require interior paint"
type input "1.42"
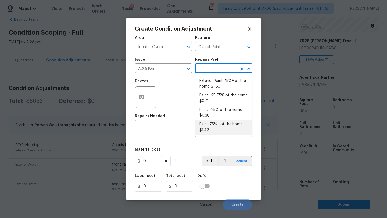
type input "1.42"
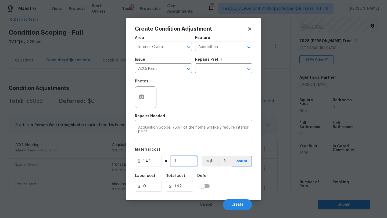
click at [189, 163] on input "1" at bounding box center [183, 161] width 27 height 11
type input "15"
type input "21.3"
type input "151"
type input "214.42"
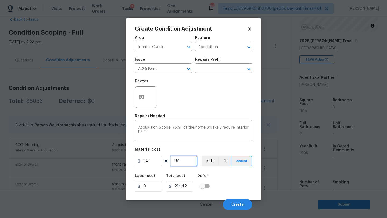
type input "1515"
type input "2151.3"
type input "1515"
click at [143, 96] on icon "button" at bounding box center [141, 97] width 5 height 5
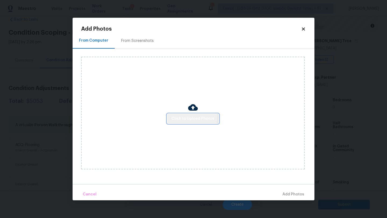
click at [182, 116] on span "Click to Upload Photos" at bounding box center [192, 118] width 43 height 7
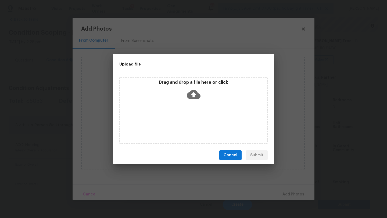
click at [200, 93] on icon at bounding box center [194, 95] width 14 height 14
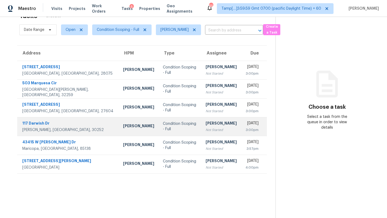
scroll to position [17, 0]
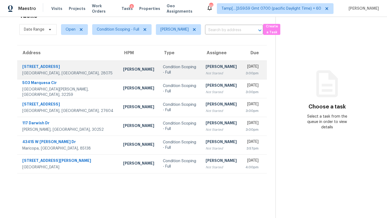
click at [205, 75] on div "Not Started" at bounding box center [220, 73] width 31 height 5
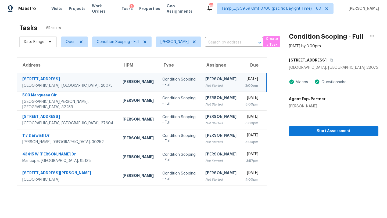
scroll to position [0, 0]
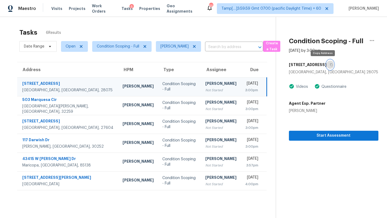
click at [326, 67] on button "button" at bounding box center [329, 65] width 7 height 10
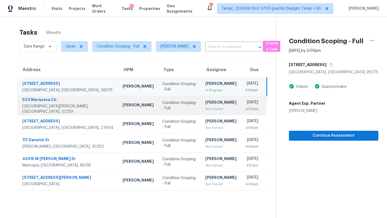
click at [205, 110] on div "Not Started" at bounding box center [220, 108] width 31 height 5
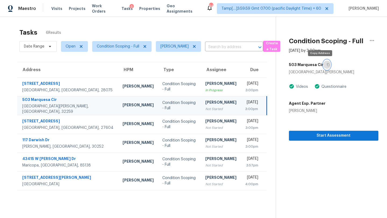
click at [323, 67] on button "button" at bounding box center [326, 65] width 7 height 10
click at [205, 104] on div "[PERSON_NAME]" at bounding box center [220, 103] width 31 height 7
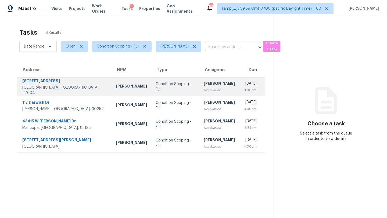
click at [199, 94] on td "[PERSON_NAME] Not Started" at bounding box center [219, 86] width 40 height 19
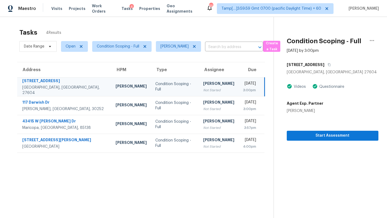
click at [336, 66] on div "[STREET_ADDRESS]" at bounding box center [333, 65] width 92 height 10
click at [335, 66] on div "[STREET_ADDRESS]" at bounding box center [333, 65] width 92 height 10
click at [331, 65] on icon "button" at bounding box center [328, 64] width 3 height 3
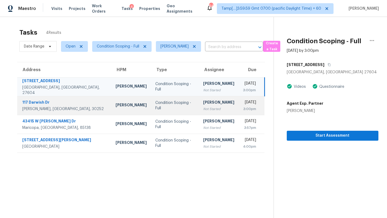
click at [238, 106] on td "[DATE] 3:00pm" at bounding box center [251, 105] width 26 height 19
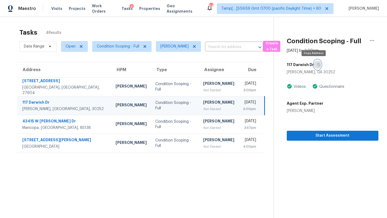
click at [317, 65] on icon "button" at bounding box center [318, 64] width 3 height 3
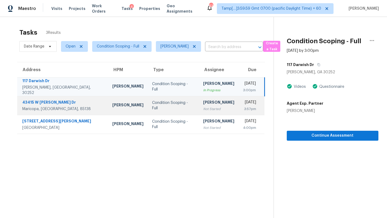
click at [238, 113] on td "[DATE] 3:57pm" at bounding box center [251, 105] width 26 height 19
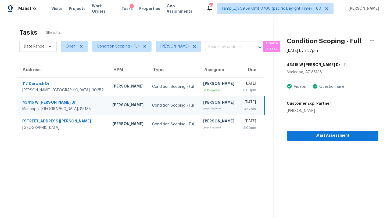
click at [238, 112] on td "[DATE] 3:57pm" at bounding box center [251, 105] width 26 height 19
drag, startPoint x: 325, startPoint y: 65, endPoint x: 302, endPoint y: 6, distance: 63.4
click at [343, 65] on icon "button" at bounding box center [344, 64] width 3 height 3
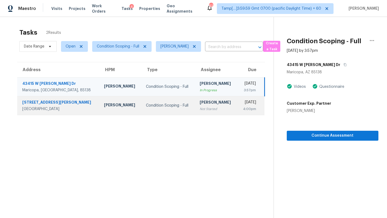
click at [237, 101] on td "[DATE] 4:00pm" at bounding box center [250, 105] width 27 height 19
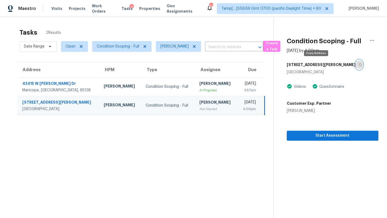
click at [358, 65] on icon "button" at bounding box center [359, 64] width 3 height 3
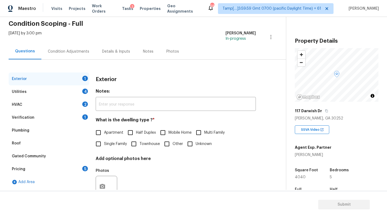
scroll to position [21, 0]
click at [76, 166] on div "Pricing 5" at bounding box center [49, 169] width 81 height 13
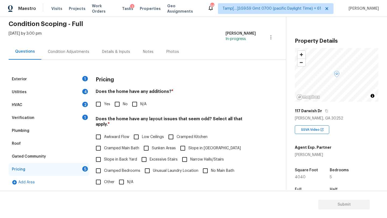
click at [47, 132] on div "Plumbing" at bounding box center [49, 130] width 81 height 13
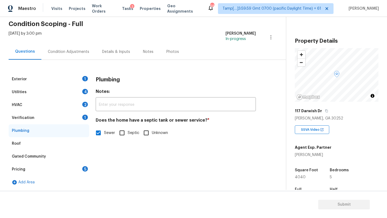
click at [66, 122] on div "Verification 1" at bounding box center [49, 117] width 81 height 13
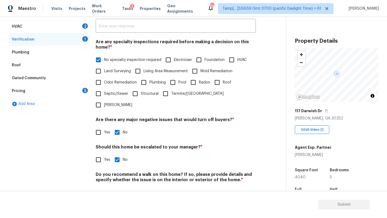
scroll to position [105, 0]
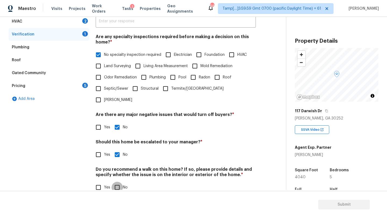
click at [118, 182] on input "No" at bounding box center [116, 187] width 11 height 11
checkbox input "true"
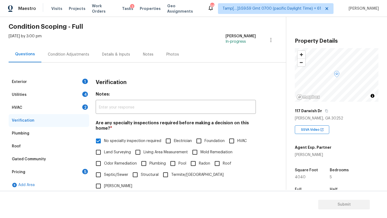
click at [39, 106] on div "HVAC 2" at bounding box center [49, 107] width 81 height 13
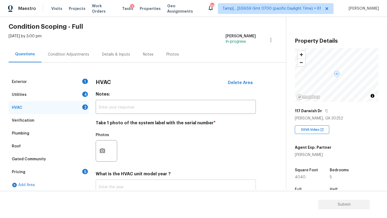
click at [113, 188] on input "text" at bounding box center [176, 187] width 160 height 13
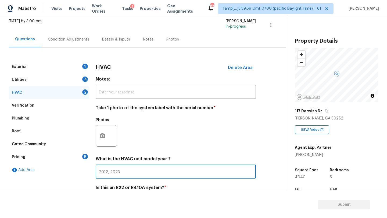
scroll to position [58, 0]
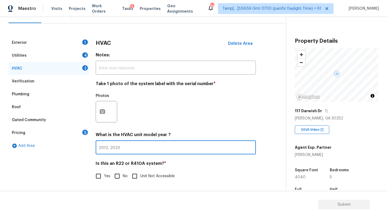
type input "2012, 2023"
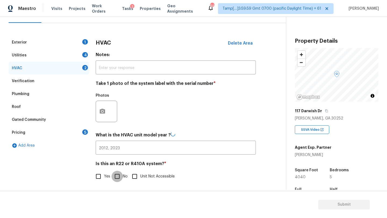
click at [117, 172] on input "No" at bounding box center [116, 176] width 11 height 11
checkbox input "true"
click at [42, 58] on div "Utilities 4" at bounding box center [49, 55] width 81 height 13
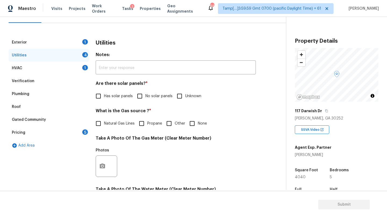
click at [144, 100] on input "No solar panels" at bounding box center [139, 95] width 11 height 11
checkbox input "true"
click at [126, 128] on label "Natural Gas Lines" at bounding box center [114, 123] width 42 height 11
click at [104, 128] on input "Natural Gas Lines" at bounding box center [98, 123] width 11 height 11
checkbox input "true"
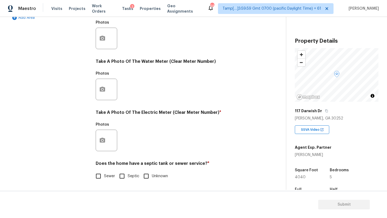
click at [107, 172] on label "Sewer" at bounding box center [104, 176] width 22 height 11
click at [104, 172] on input "Sewer" at bounding box center [98, 176] width 11 height 11
checkbox input "true"
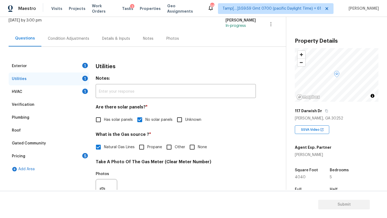
click at [51, 58] on div "Exterior 1 Utilities 1 HVAC 1 Verification Plumbing Roof Gated Community Pricin…" at bounding box center [141, 193] width 264 height 293
click at [79, 70] on div "Exterior 1" at bounding box center [49, 66] width 81 height 13
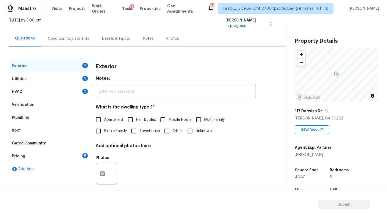
click at [98, 136] on input "Single Family" at bounding box center [98, 130] width 11 height 11
checkbox input "true"
click at [85, 155] on div "5" at bounding box center [85, 155] width 6 height 5
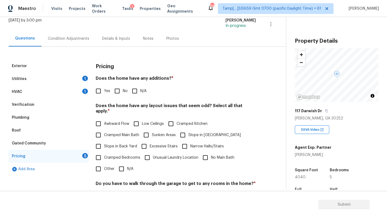
click at [117, 88] on input "No" at bounding box center [116, 90] width 11 height 11
checkbox input "true"
click at [187, 133] on input "Slope in [GEOGRAPHIC_DATA]" at bounding box center [182, 134] width 11 height 11
checkbox input "true"
click at [109, 145] on label "Slope in Back Yard" at bounding box center [115, 146] width 44 height 11
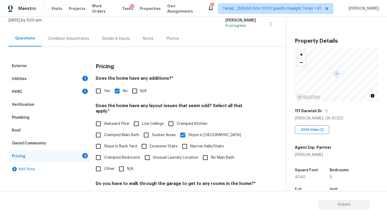
click at [104, 145] on input "Slope in Back Yard" at bounding box center [98, 146] width 11 height 11
checkbox input "true"
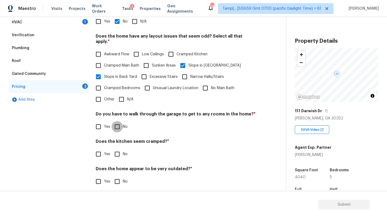
click at [119, 121] on input "No" at bounding box center [116, 126] width 11 height 11
checkbox input "true"
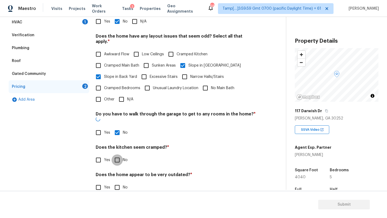
click at [119, 154] on input "No" at bounding box center [116, 159] width 11 height 11
checkbox input "true"
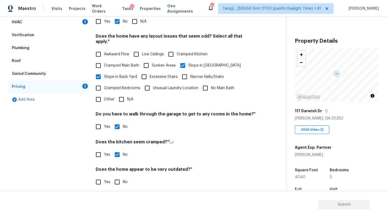
click at [119, 182] on div "Pricing Does the home have any additions? * Yes No N/A Does the home have any l…" at bounding box center [176, 92] width 160 height 204
click at [118, 178] on input "No" at bounding box center [116, 181] width 11 height 11
checkbox input "true"
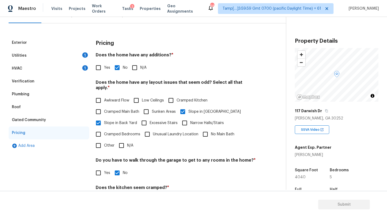
scroll to position [0, 0]
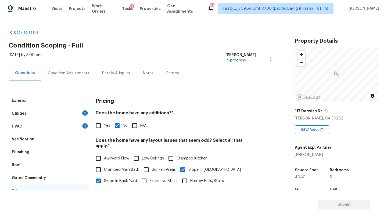
click at [68, 61] on div "[DATE] by 3:00 pm [PERSON_NAME] In-progress" at bounding box center [147, 58] width 277 height 13
click at [68, 72] on div "Condition Adjustments" at bounding box center [68, 73] width 41 height 5
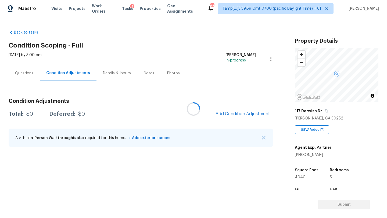
click at [247, 115] on div at bounding box center [193, 109] width 387 height 218
click at [247, 115] on span "Add Condition Adjustment" at bounding box center [242, 113] width 54 height 5
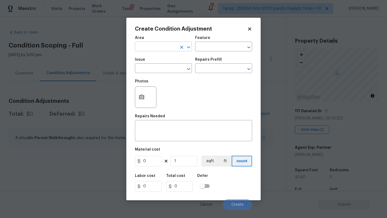
click at [164, 48] on input "text" at bounding box center [156, 47] width 42 height 8
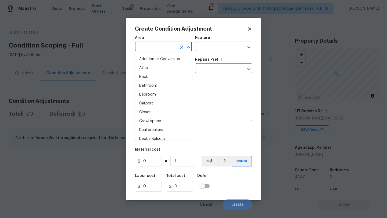
type input "e"
type input "x"
click at [166, 68] on li "Attic" at bounding box center [163, 68] width 57 height 9
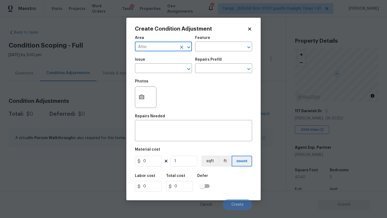
type input "Attice"
click at [183, 46] on icon "Clear" at bounding box center [181, 47] width 5 height 5
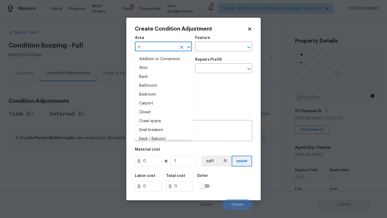
click at [156, 46] on input "e" at bounding box center [156, 47] width 42 height 8
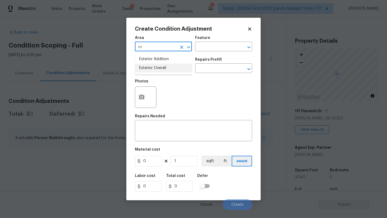
click at [158, 70] on li "Exterior Overall" at bounding box center [163, 68] width 57 height 9
type input "Exterior Overall"
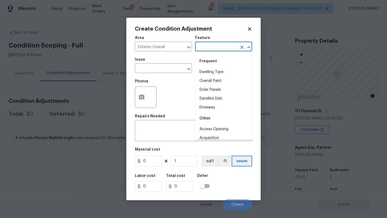
click at [212, 49] on input "text" at bounding box center [216, 47] width 42 height 8
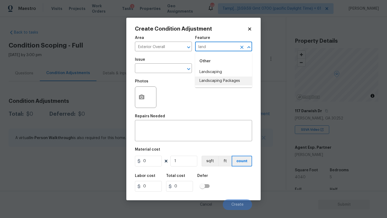
click at [213, 81] on li "Landscaping Packages" at bounding box center [223, 81] width 57 height 9
type input "Landscaping Packages"
click at [161, 66] on input "text" at bounding box center [156, 69] width 42 height 8
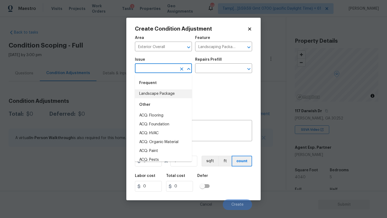
click at [158, 99] on div "Other" at bounding box center [163, 104] width 57 height 13
click at [173, 89] on div "Frequent" at bounding box center [163, 83] width 57 height 13
click at [173, 90] on li "Landscape Package" at bounding box center [163, 93] width 57 height 9
type input "Landscape Package"
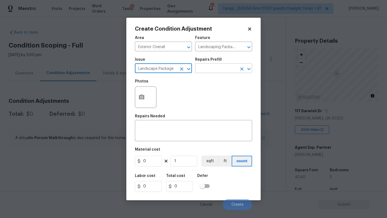
click at [203, 65] on input "text" at bounding box center [216, 69] width 42 height 8
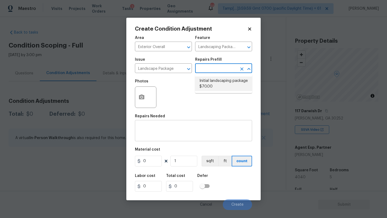
drag, startPoint x: 203, startPoint y: 86, endPoint x: 166, endPoint y: 129, distance: 56.2
click at [203, 86] on li "Initial landscaping package $70.00" at bounding box center [223, 84] width 57 height 14
type input "Home Readiness Packages"
type textarea "Mowing of grass up to 6" in height. Mow, edge along driveways & sidewalks, trim…"
type input "70"
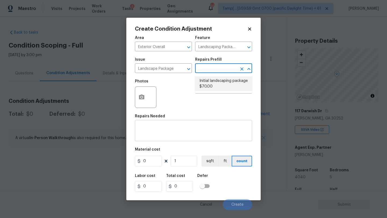
type input "70"
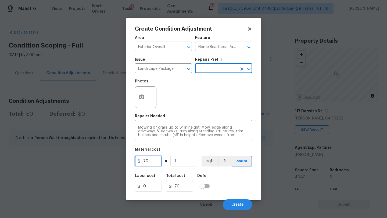
click at [147, 160] on input "70" at bounding box center [148, 161] width 27 height 11
type input "300"
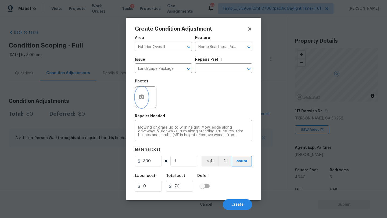
type input "300"
click at [147, 95] on button "button" at bounding box center [141, 97] width 13 height 21
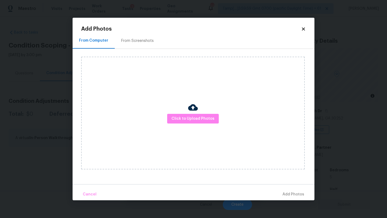
click at [135, 45] on div "From Screenshots" at bounding box center [137, 41] width 45 height 16
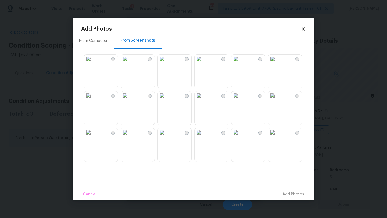
click at [166, 63] on img at bounding box center [162, 59] width 9 height 9
click at [203, 63] on img at bounding box center [198, 59] width 9 height 9
click at [166, 100] on img at bounding box center [162, 95] width 9 height 9
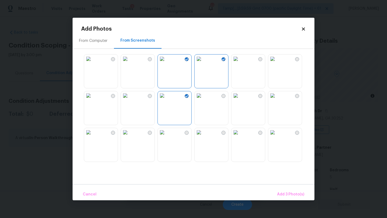
click at [166, 137] on img at bounding box center [162, 132] width 9 height 9
click at [93, 63] on img at bounding box center [88, 59] width 9 height 9
click at [93, 98] on img at bounding box center [88, 95] width 9 height 9
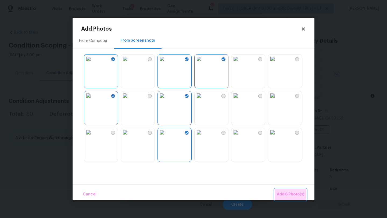
click at [284, 194] on span "Add 6 Photo(s)" at bounding box center [290, 194] width 27 height 7
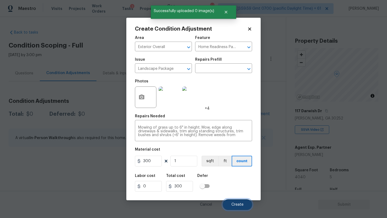
click at [240, 205] on span "Create" at bounding box center [237, 205] width 12 height 4
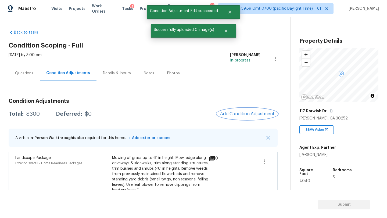
click at [238, 112] on span "Add Condition Adjustment" at bounding box center [247, 113] width 54 height 5
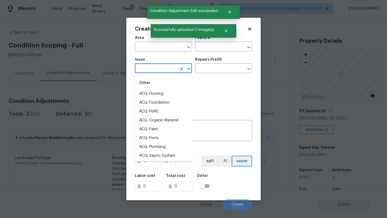
click at [170, 67] on input "text" at bounding box center [156, 69] width 42 height 8
click at [162, 46] on input "text" at bounding box center [156, 47] width 42 height 8
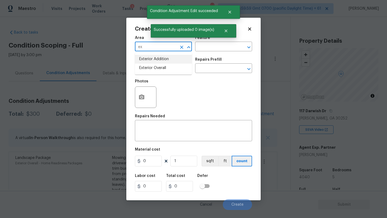
click at [164, 64] on li "Exterior Overall" at bounding box center [163, 68] width 57 height 9
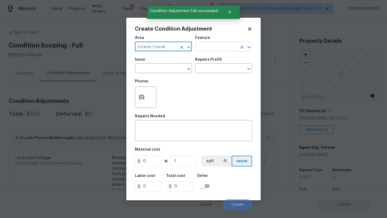
type input "Exterior Overall"
click at [199, 48] on input "text" at bounding box center [216, 47] width 42 height 8
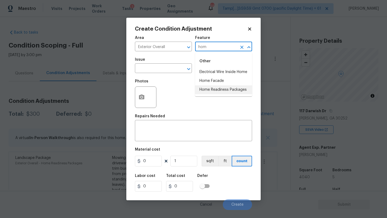
click at [202, 92] on li "Home Readiness Packages" at bounding box center [223, 89] width 57 height 9
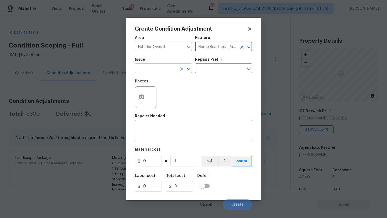
type input "Home Readiness Packages"
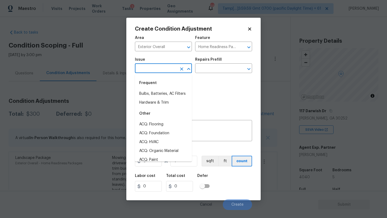
click at [158, 66] on input "text" at bounding box center [156, 69] width 42 height 8
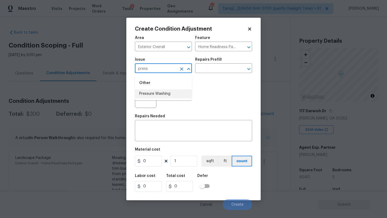
drag, startPoint x: 158, startPoint y: 93, endPoint x: 158, endPoint y: 98, distance: 4.8
click at [158, 93] on li "Pressure Washing" at bounding box center [163, 93] width 57 height 9
type input "Pressure Washing"
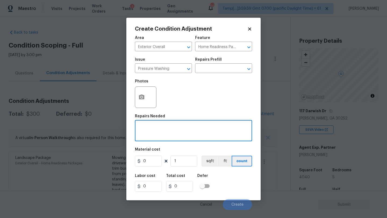
click at [159, 131] on textarea at bounding box center [193, 131] width 111 height 11
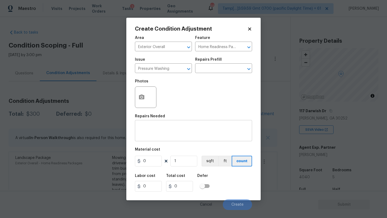
click at [162, 131] on textarea at bounding box center [193, 131] width 111 height 11
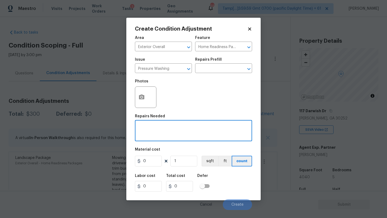
paste textarea "Pressure wash home, driveway, walkways/sidewalks and patio. Must use a surface …"
type textarea "Pressure wash home, driveway, walkways/sidewalks and patio. Must use a surface …"
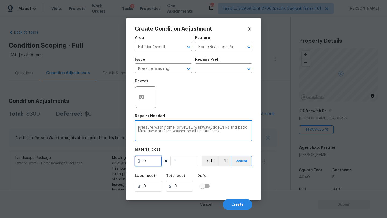
click at [150, 162] on input "0" at bounding box center [148, 161] width 27 height 11
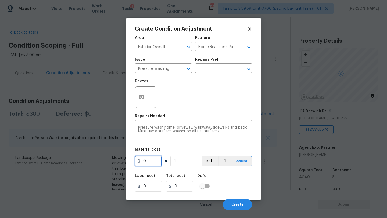
click at [150, 162] on input "0" at bounding box center [148, 161] width 27 height 11
type input "400"
click at [231, 201] on button "Create" at bounding box center [237, 204] width 29 height 11
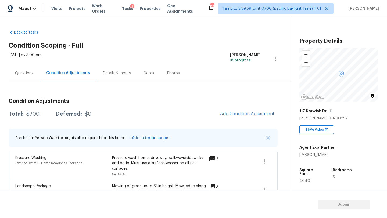
click at [13, 75] on div "Questions" at bounding box center [24, 73] width 31 height 16
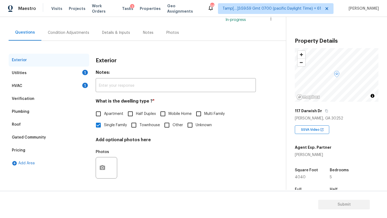
click at [17, 94] on div "Verification" at bounding box center [49, 98] width 81 height 13
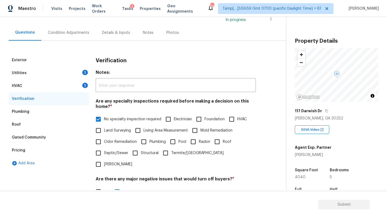
scroll to position [105, 0]
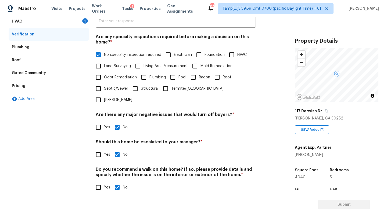
click at [203, 55] on input "Foundation" at bounding box center [198, 54] width 11 height 11
checkbox input "true"
click at [117, 55] on span "No specialty inspection required" at bounding box center [132, 56] width 57 height 6
click at [104, 55] on input "No specialty inspection required" at bounding box center [98, 55] width 11 height 11
checkbox input "false"
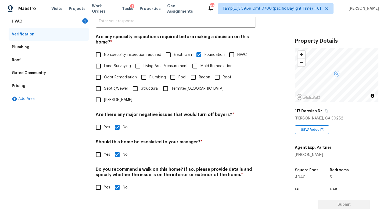
click at [103, 149] on input "Yes" at bounding box center [98, 154] width 11 height 11
checkbox input "true"
checkbox input "false"
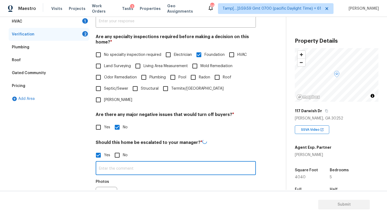
click at [109, 162] on input "text" at bounding box center [176, 168] width 160 height 13
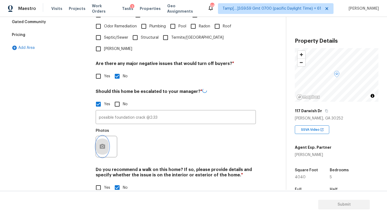
click at [102, 143] on icon "button" at bounding box center [102, 146] width 6 height 6
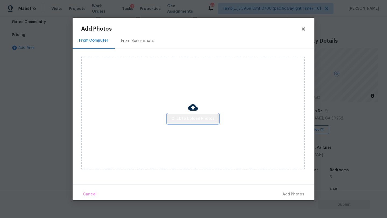
click at [187, 122] on button "Click to Upload Photos" at bounding box center [193, 119] width 52 height 10
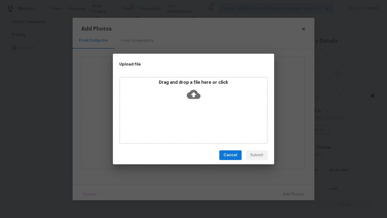
click at [188, 103] on div "Drag and drop a file here or click" at bounding box center [193, 110] width 148 height 67
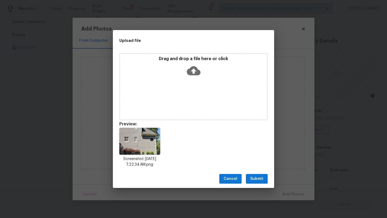
click at [252, 179] on span "Submit" at bounding box center [256, 179] width 13 height 7
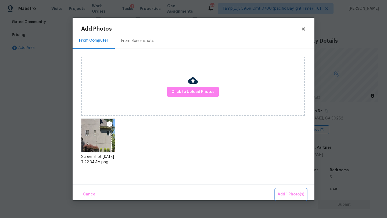
click at [291, 191] on span "Add 1 Photo(s)" at bounding box center [290, 194] width 27 height 7
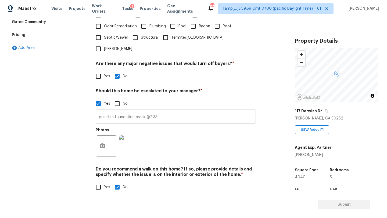
click at [161, 111] on input "possible foundation crack @2:33" at bounding box center [176, 117] width 160 height 13
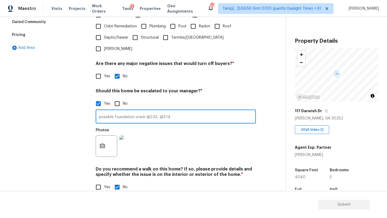
type input "possible foundation crack @2:33, @3:14"
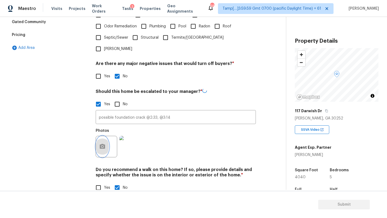
click at [103, 146] on circle "button" at bounding box center [102, 147] width 2 height 2
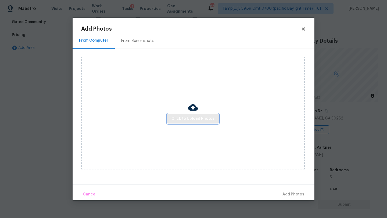
click at [176, 119] on span "Click to Upload Photos" at bounding box center [192, 118] width 43 height 7
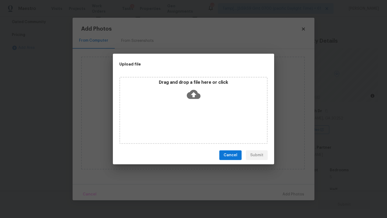
click at [195, 100] on icon at bounding box center [194, 95] width 14 height 14
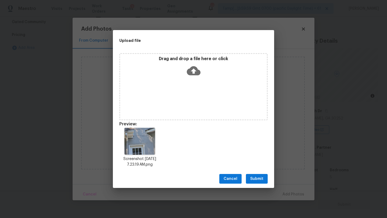
click at [255, 179] on span "Submit" at bounding box center [256, 179] width 13 height 7
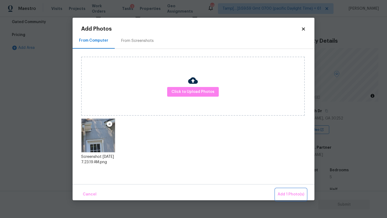
click at [285, 192] on span "Add 1 Photo(s)" at bounding box center [290, 194] width 27 height 7
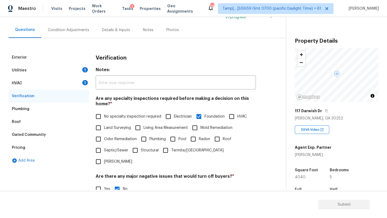
scroll to position [36, 0]
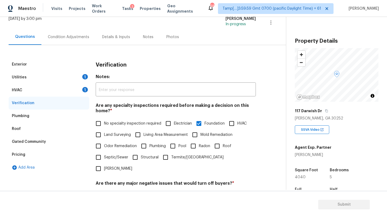
click at [65, 42] on div "Condition Adjustments" at bounding box center [68, 37] width 54 height 16
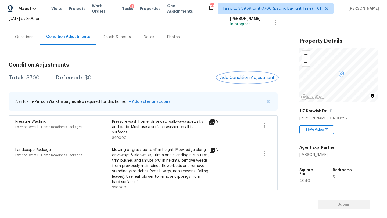
click at [238, 78] on span "Add Condition Adjustment" at bounding box center [247, 77] width 54 height 5
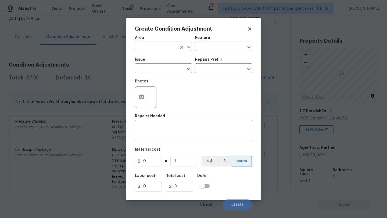
click at [158, 46] on input "text" at bounding box center [156, 47] width 42 height 8
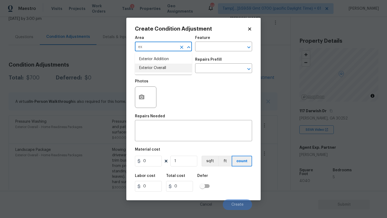
click at [164, 67] on li "Exterior Overall" at bounding box center [163, 68] width 57 height 9
type input "Exterior Overall"
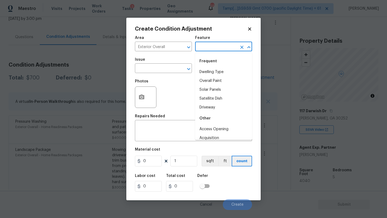
click at [213, 43] on input "text" at bounding box center [216, 47] width 42 height 8
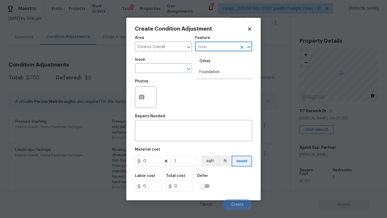
click at [208, 67] on div "Other" at bounding box center [223, 61] width 57 height 13
click at [208, 70] on li "Foundation" at bounding box center [223, 72] width 57 height 9
type input "Foundation"
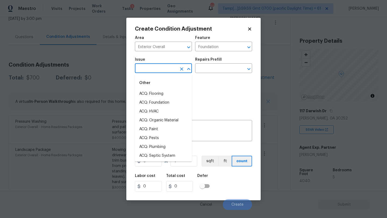
click at [173, 70] on input "text" at bounding box center [156, 69] width 42 height 8
click at [163, 107] on li "ACQ: HVAC" at bounding box center [163, 111] width 57 height 9
type input "ACQ: HVAC"
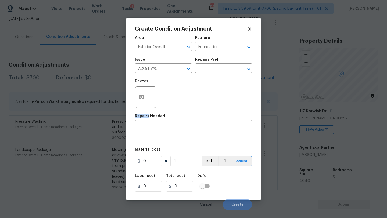
drag, startPoint x: 163, startPoint y: 107, endPoint x: 163, endPoint y: 96, distance: 11.3
click at [163, 107] on div "Photos" at bounding box center [193, 93] width 117 height 35
click at [182, 69] on icon "Clear" at bounding box center [181, 68] width 3 height 3
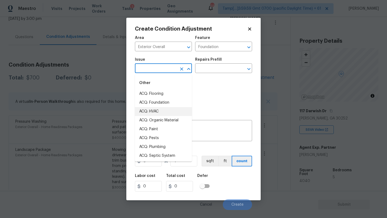
click at [165, 69] on input "text" at bounding box center [156, 69] width 42 height 8
click at [163, 101] on li "ACQ: Foundation" at bounding box center [163, 102] width 57 height 9
type input "ACQ: Foundation"
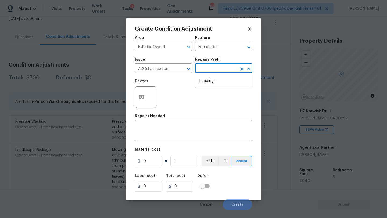
click at [213, 66] on input "text" at bounding box center [216, 69] width 42 height 8
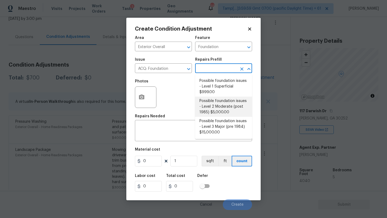
click at [214, 103] on li "Possible foundation issues - Level 2 Moderate (post 1985) $5,000.00" at bounding box center [223, 107] width 57 height 20
type input "Acquisition"
type textarea "Possible foundation issues - Level 2 Moderate: Disclaimer: This is NOT a techni…"
type input "5000"
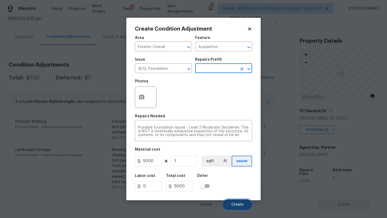
click at [235, 203] on span "Create" at bounding box center [237, 205] width 12 height 4
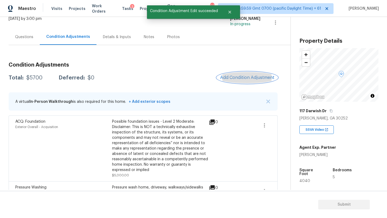
click at [235, 78] on span "Add Condition Adjustment" at bounding box center [247, 77] width 54 height 5
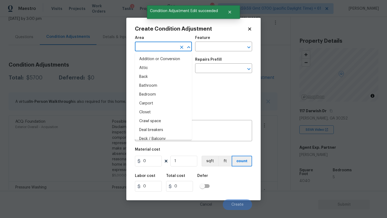
click at [167, 48] on input "text" at bounding box center [156, 47] width 42 height 8
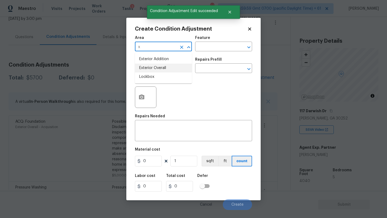
click at [167, 68] on li "Exterior Overall" at bounding box center [163, 68] width 57 height 9
type input "Exterior Overall"
click at [216, 46] on input "text" at bounding box center [216, 47] width 42 height 8
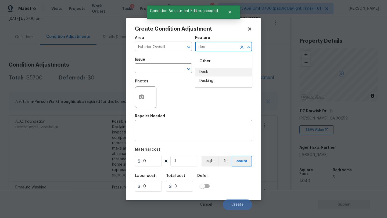
click at [212, 74] on li "Deck" at bounding box center [223, 72] width 57 height 9
type input "Deck"
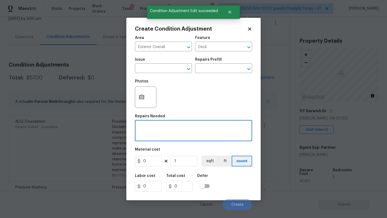
click at [203, 128] on textarea at bounding box center [193, 131] width 111 height 11
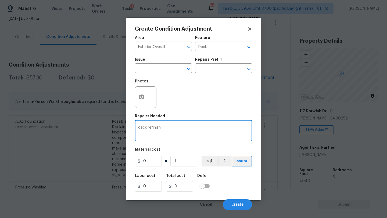
type textarea "deck refinish"
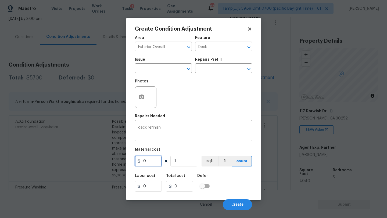
click at [154, 159] on input "0" at bounding box center [148, 161] width 27 height 11
type input "5500"
click at [141, 102] on button "button" at bounding box center [141, 97] width 13 height 21
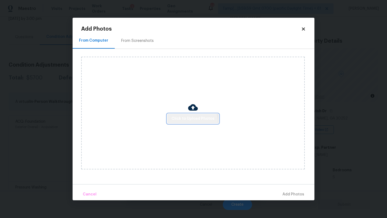
click at [186, 123] on button "Click to Upload Photos" at bounding box center [193, 119] width 52 height 10
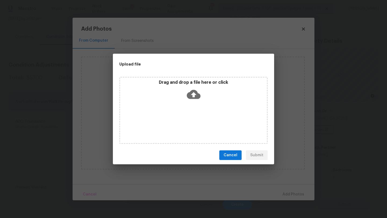
click at [189, 107] on div "Drag and drop a file here or click" at bounding box center [193, 110] width 148 height 67
